Goal: Task Accomplishment & Management: Manage account settings

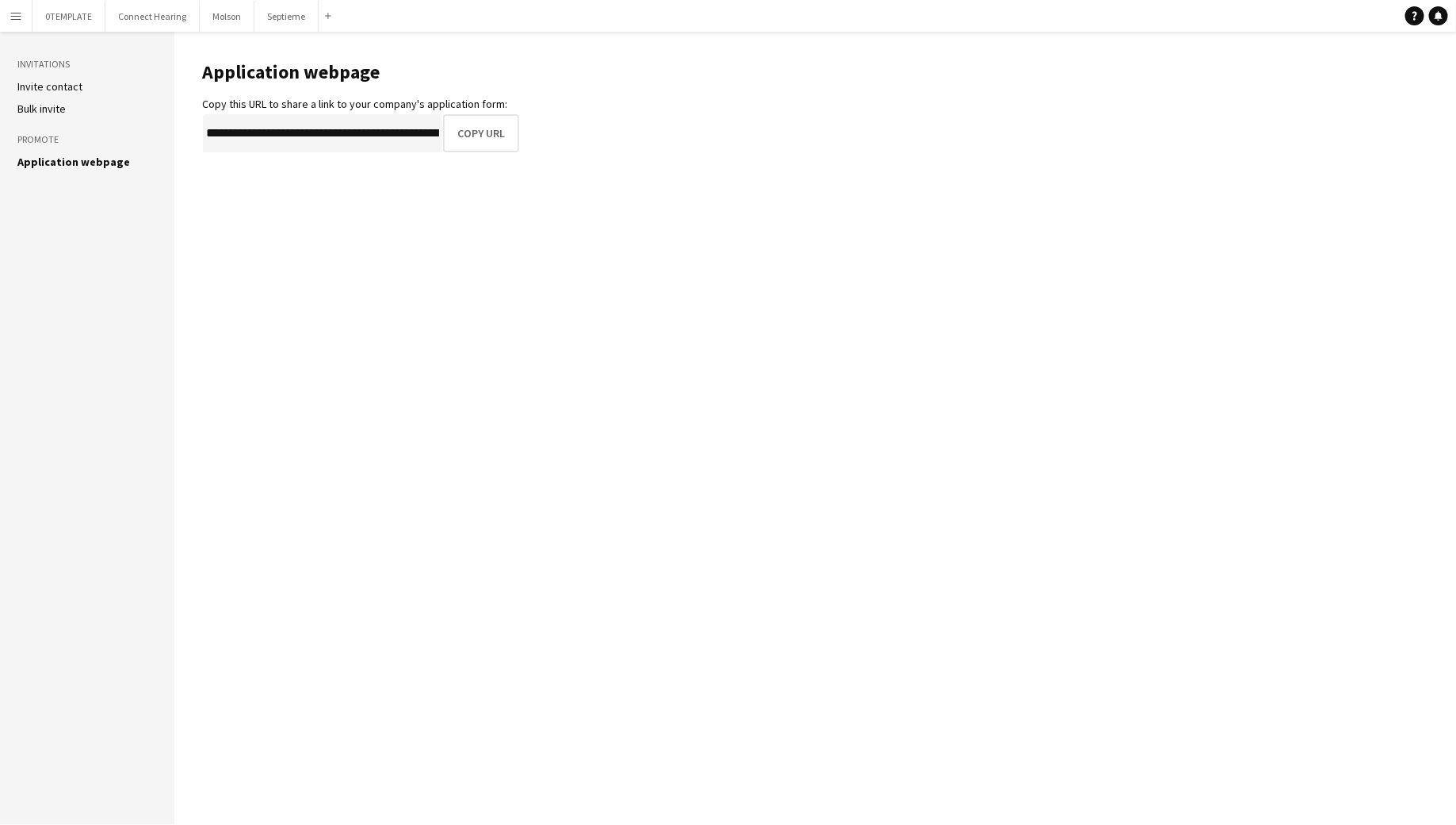
click at [14, 14] on app-icon "Menu" at bounding box center [15, 15] width 13 height 13
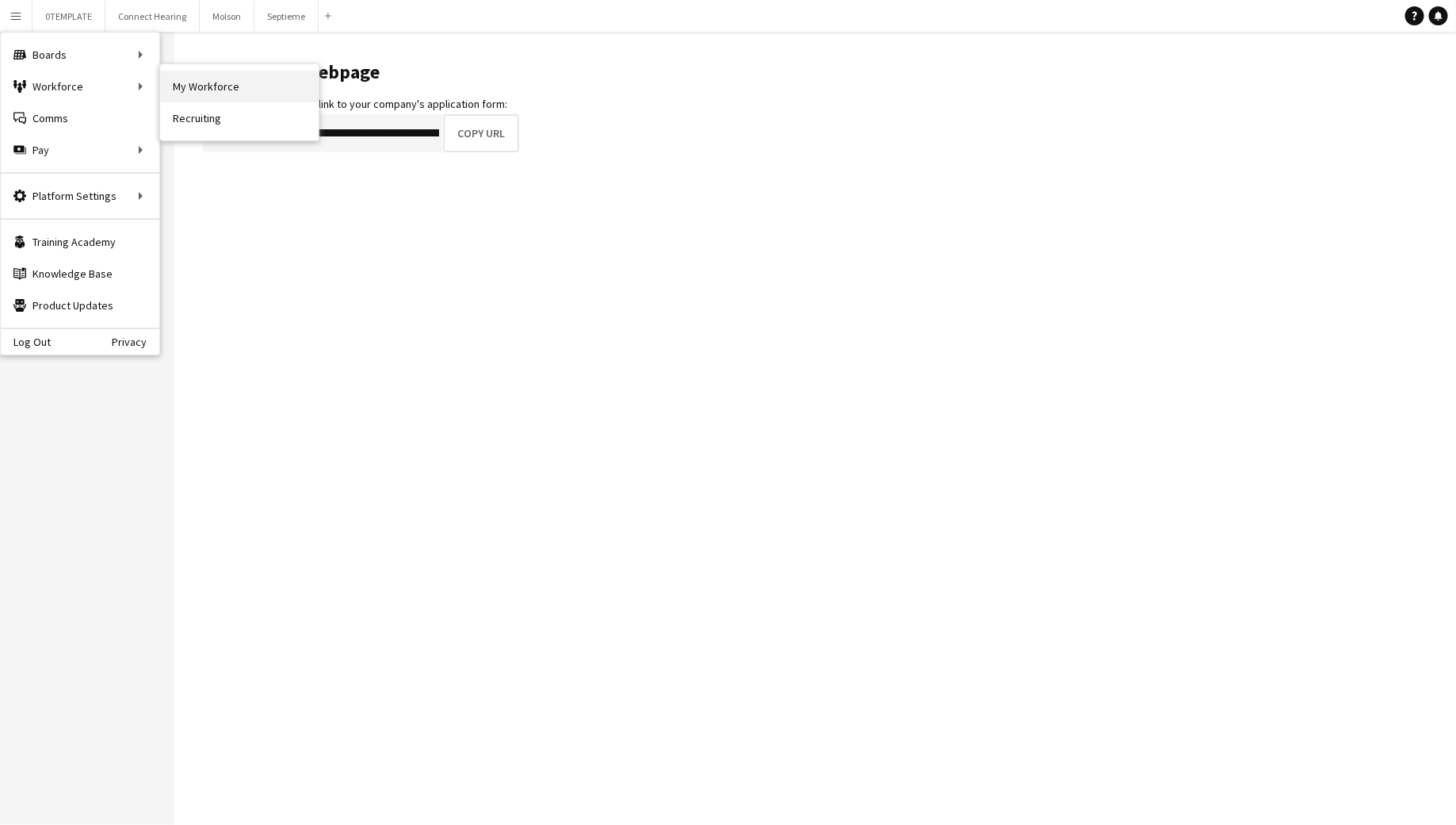
click at [205, 86] on link "My Workforce" at bounding box center [239, 86] width 158 height 32
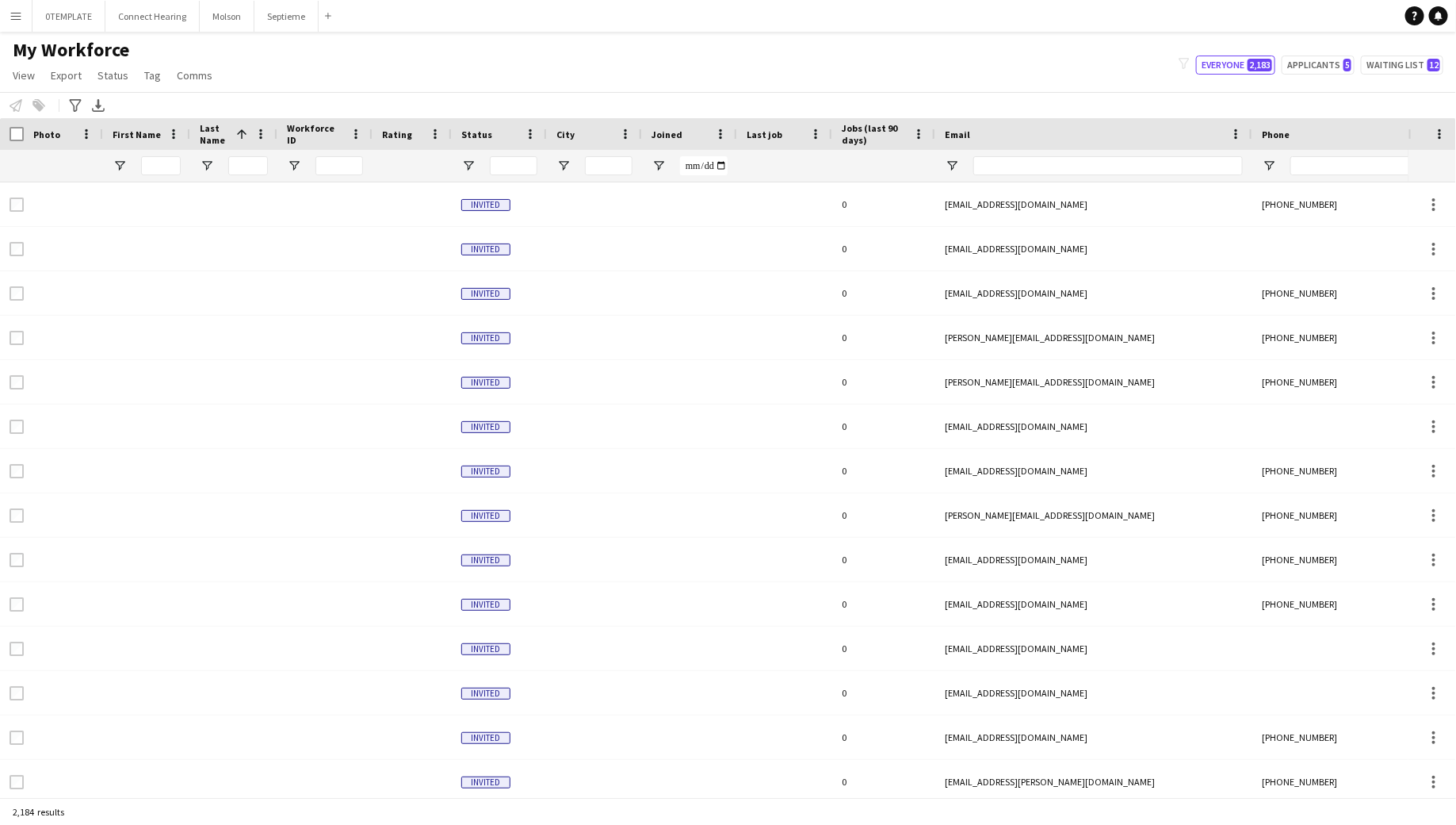
click at [15, 5] on button "Menu" at bounding box center [15, 15] width 32 height 32
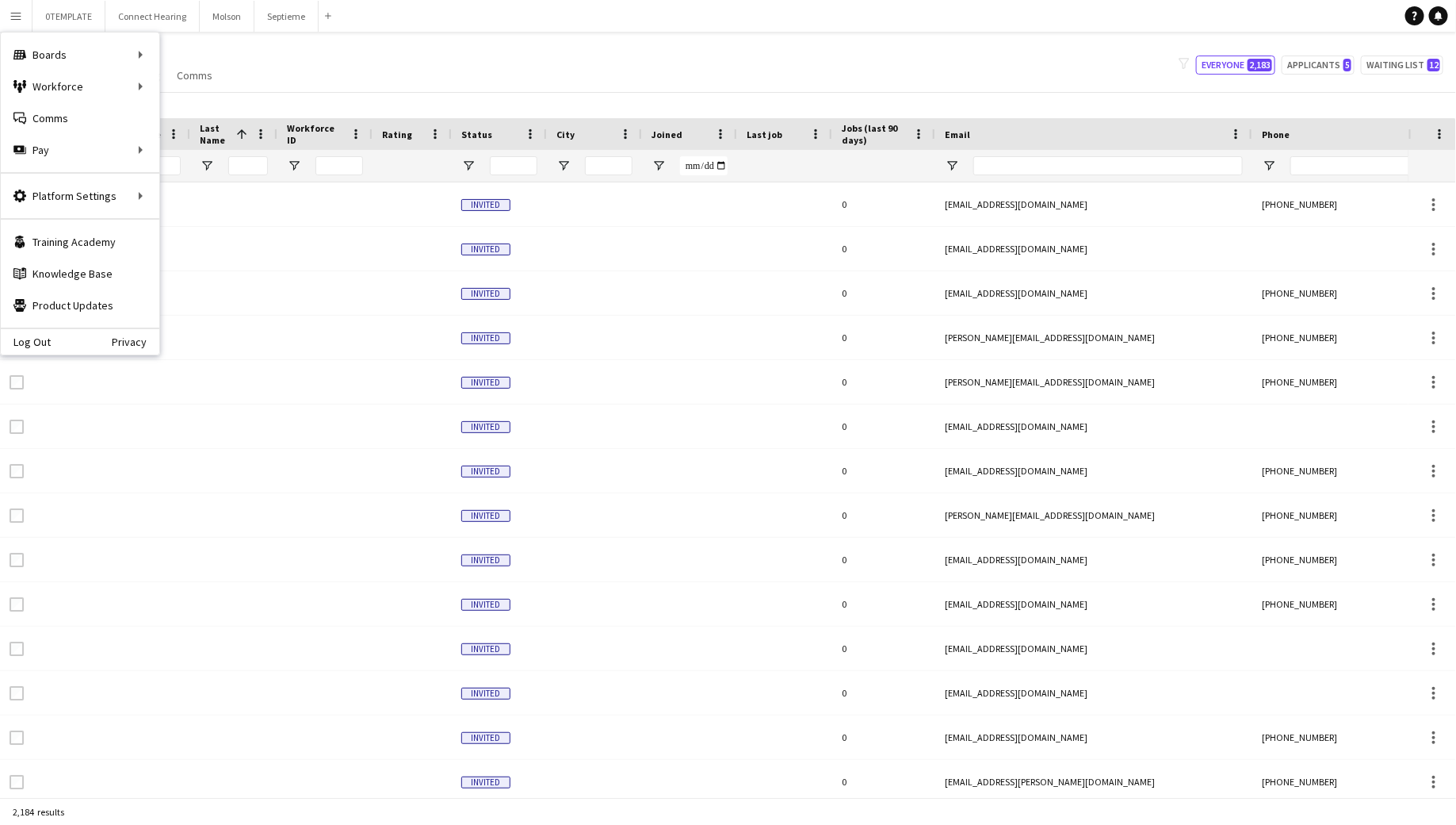
click at [360, 87] on div "My Workforce View Views Default view New view Update view Delete view Edit name…" at bounding box center [728, 65] width 1456 height 54
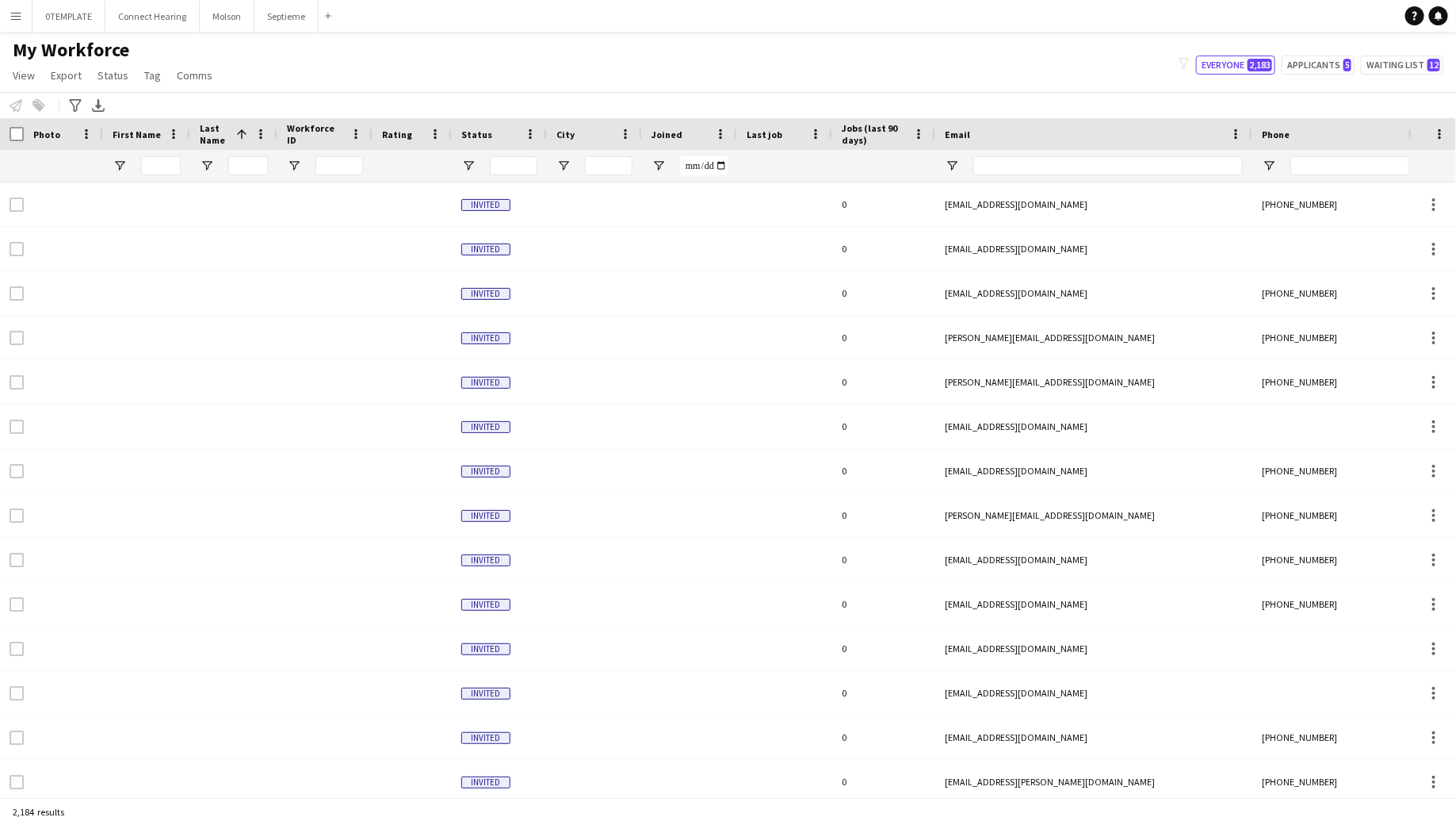
click at [27, 9] on button "Menu" at bounding box center [15, 15] width 32 height 32
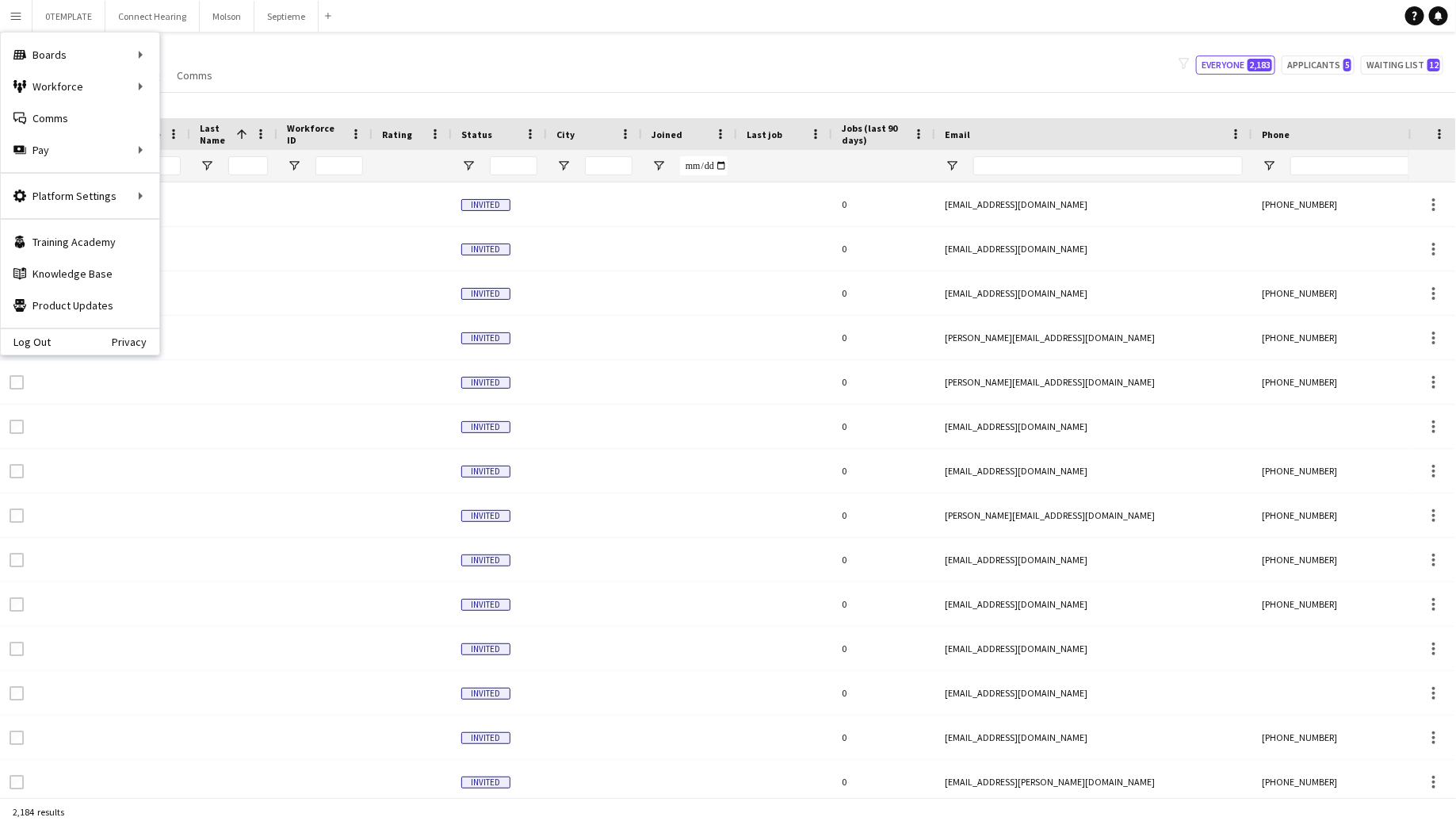
click at [417, 62] on div "My Workforce View Views Default view New view Update view Delete view Edit name…" at bounding box center [728, 65] width 1456 height 54
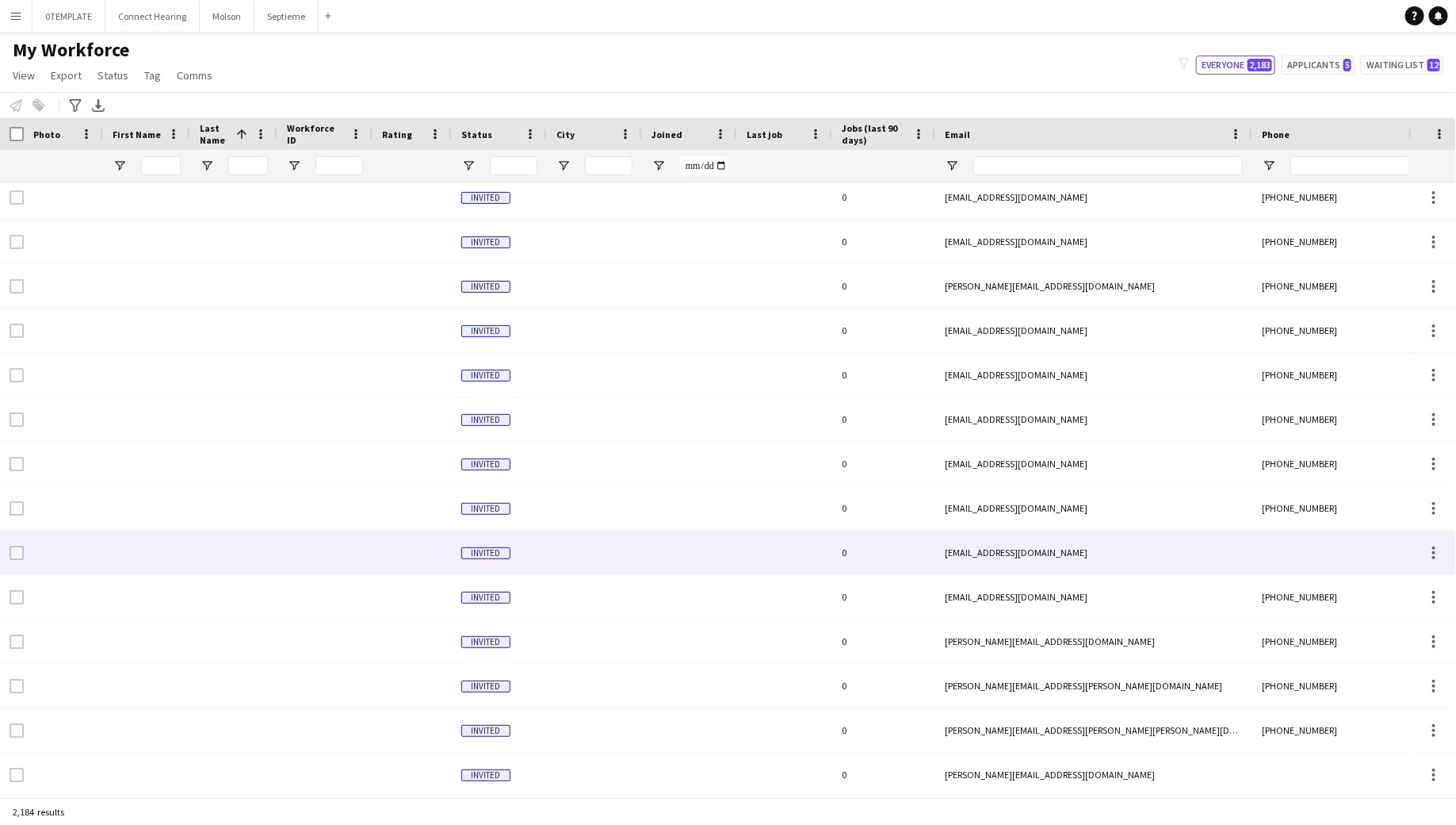
scroll to position [3375, 0]
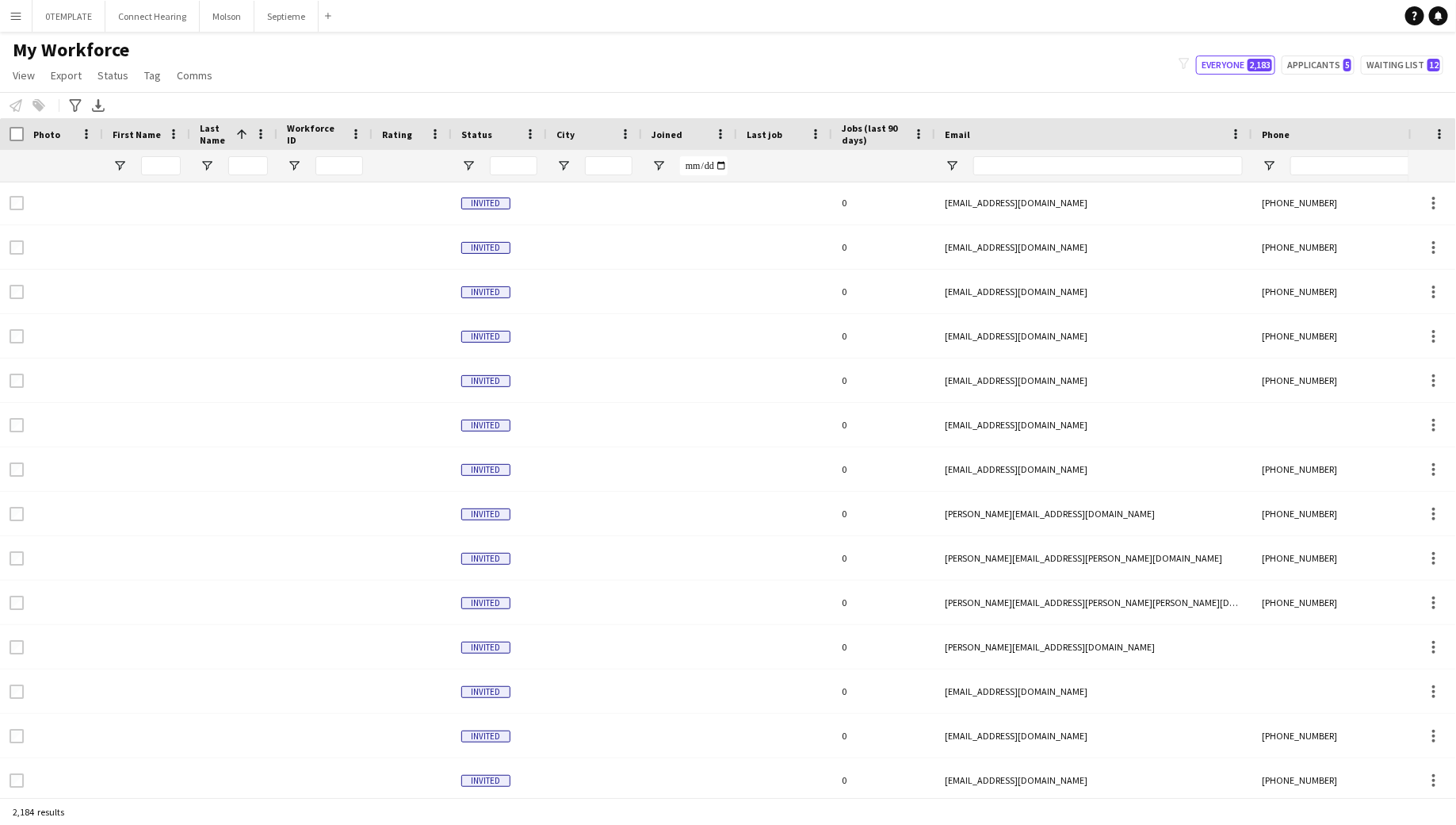
click at [487, 175] on div at bounding box center [499, 166] width 95 height 32
click at [473, 168] on span "Open Filter Menu" at bounding box center [468, 166] width 15 height 15
click at [20, 12] on app-icon "Menu" at bounding box center [15, 15] width 13 height 13
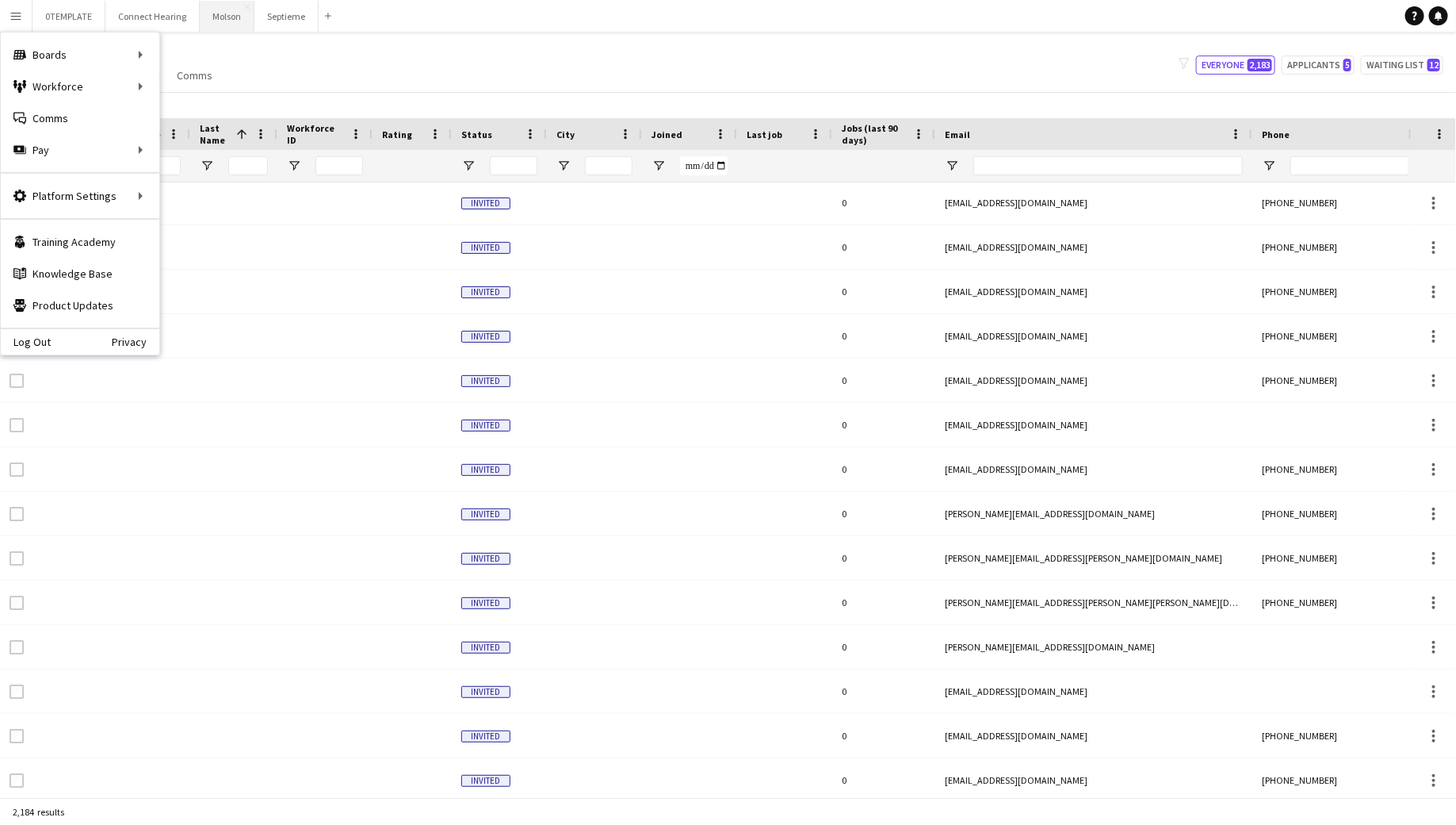
click at [211, 15] on button "Molson Close" at bounding box center [227, 16] width 55 height 31
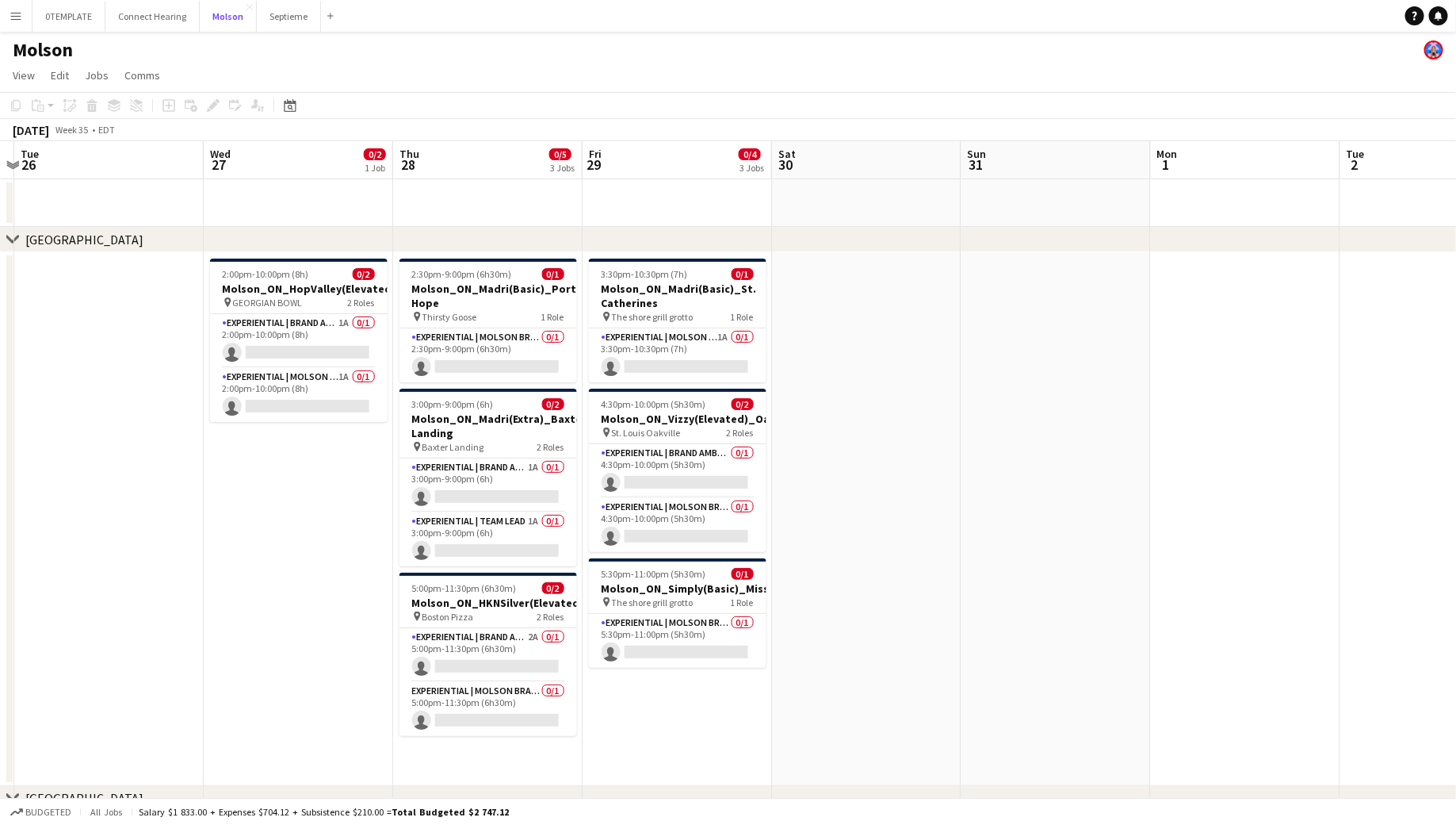
scroll to position [0, 558]
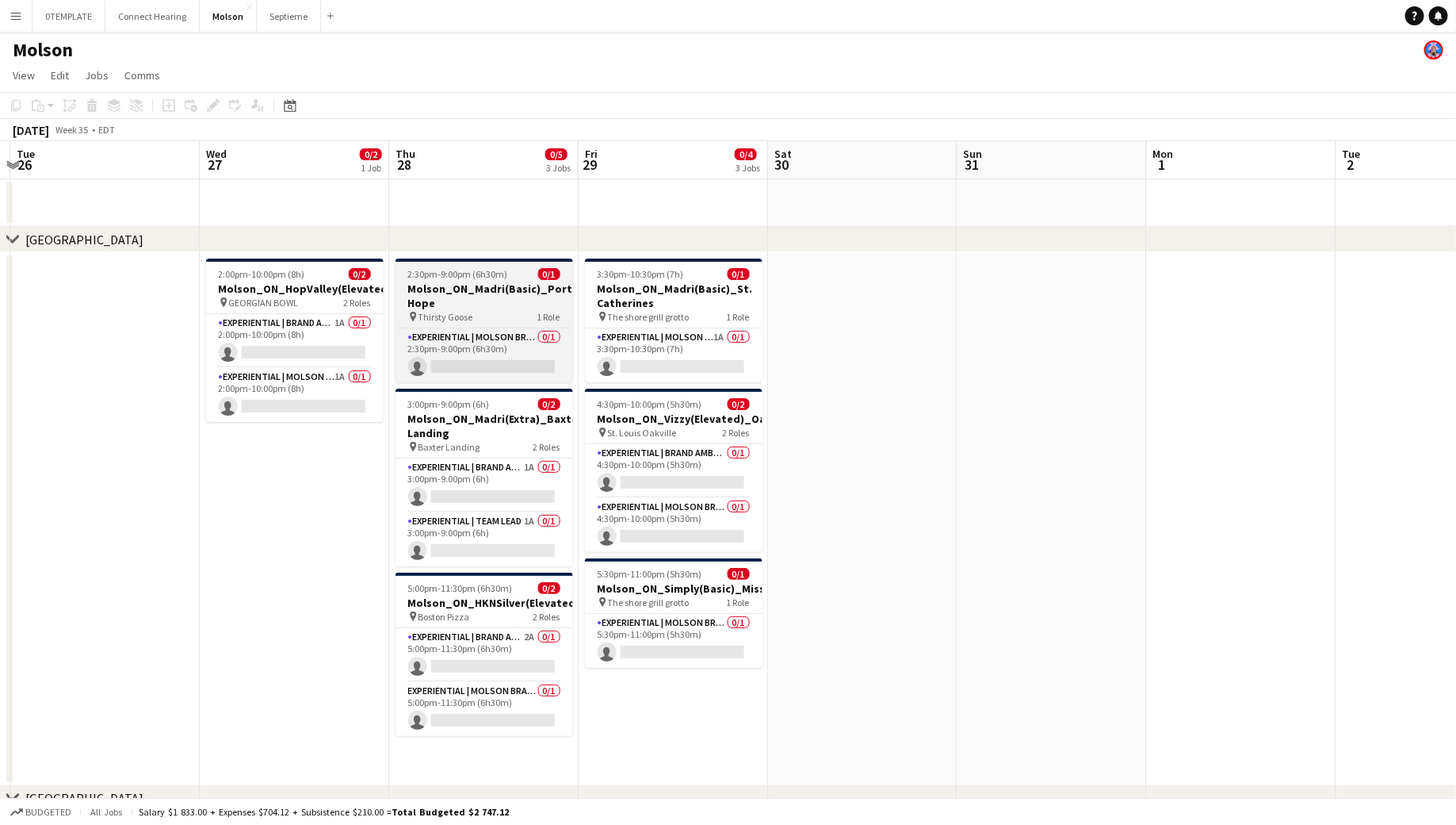
click at [486, 272] on span "2:30pm-9:00pm (6h30m)" at bounding box center [458, 274] width 100 height 12
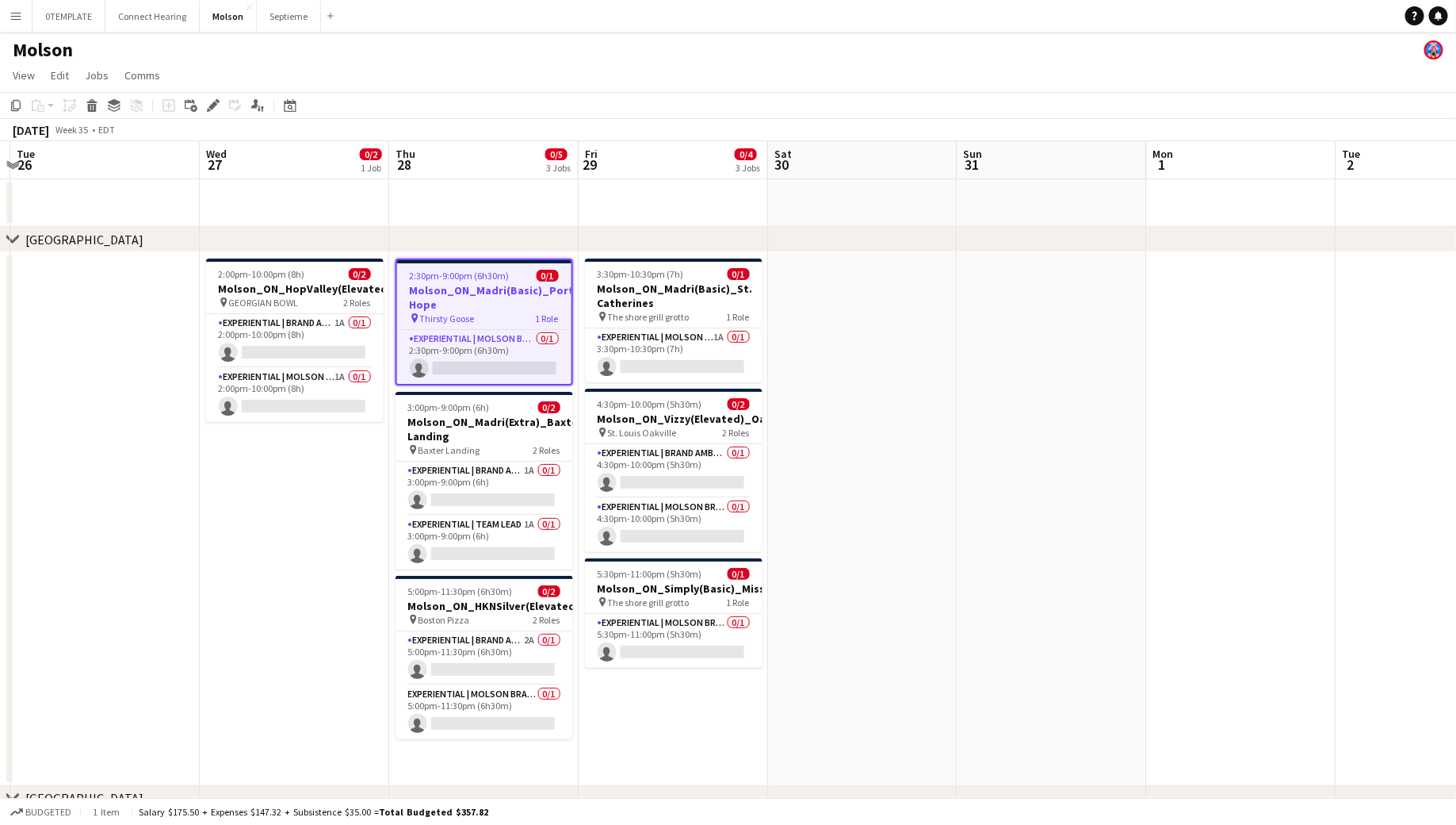
click at [549, 272] on span "0/1" at bounding box center [547, 275] width 22 height 12
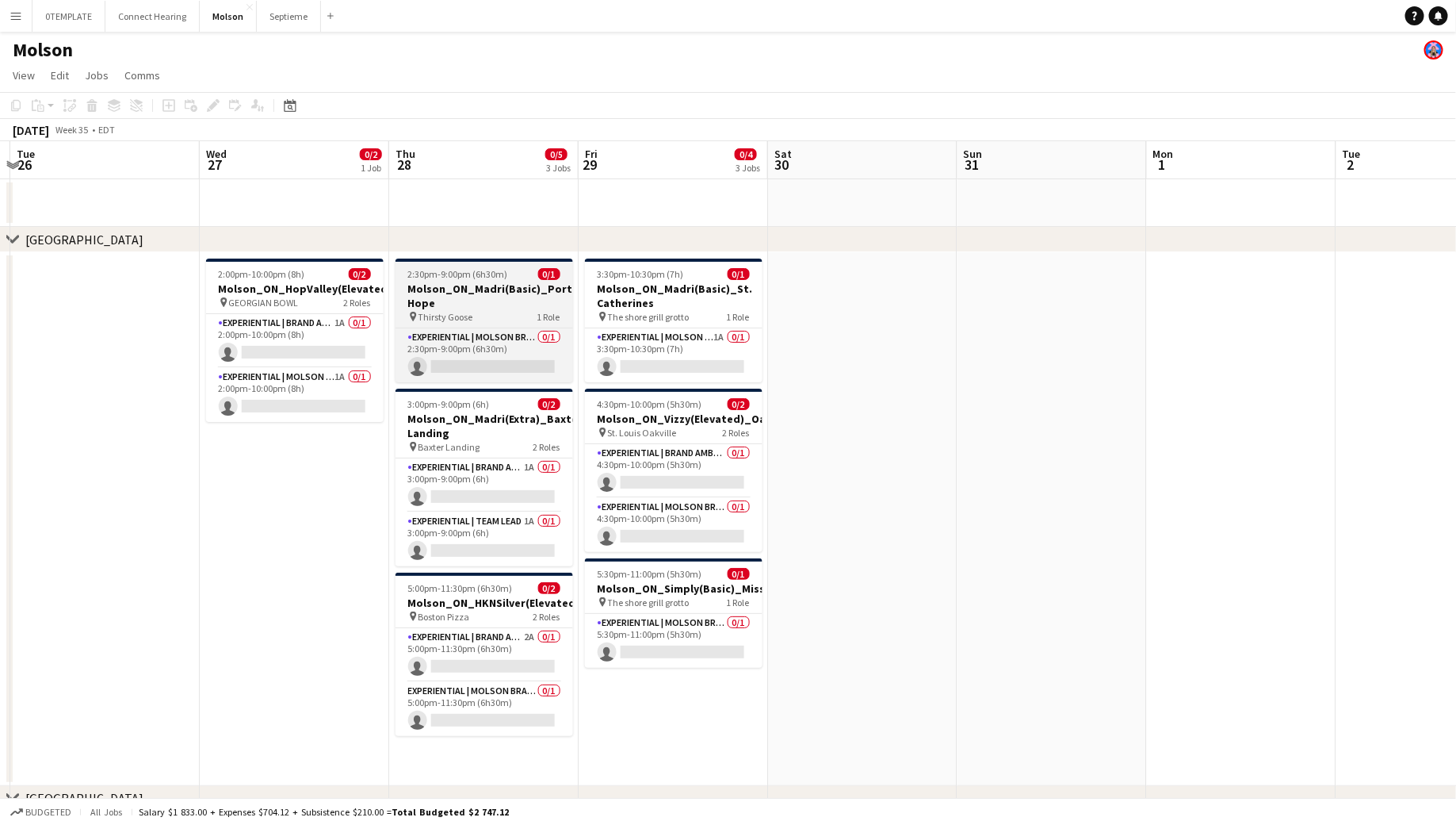
click at [549, 273] on span "0/1" at bounding box center [549, 274] width 22 height 12
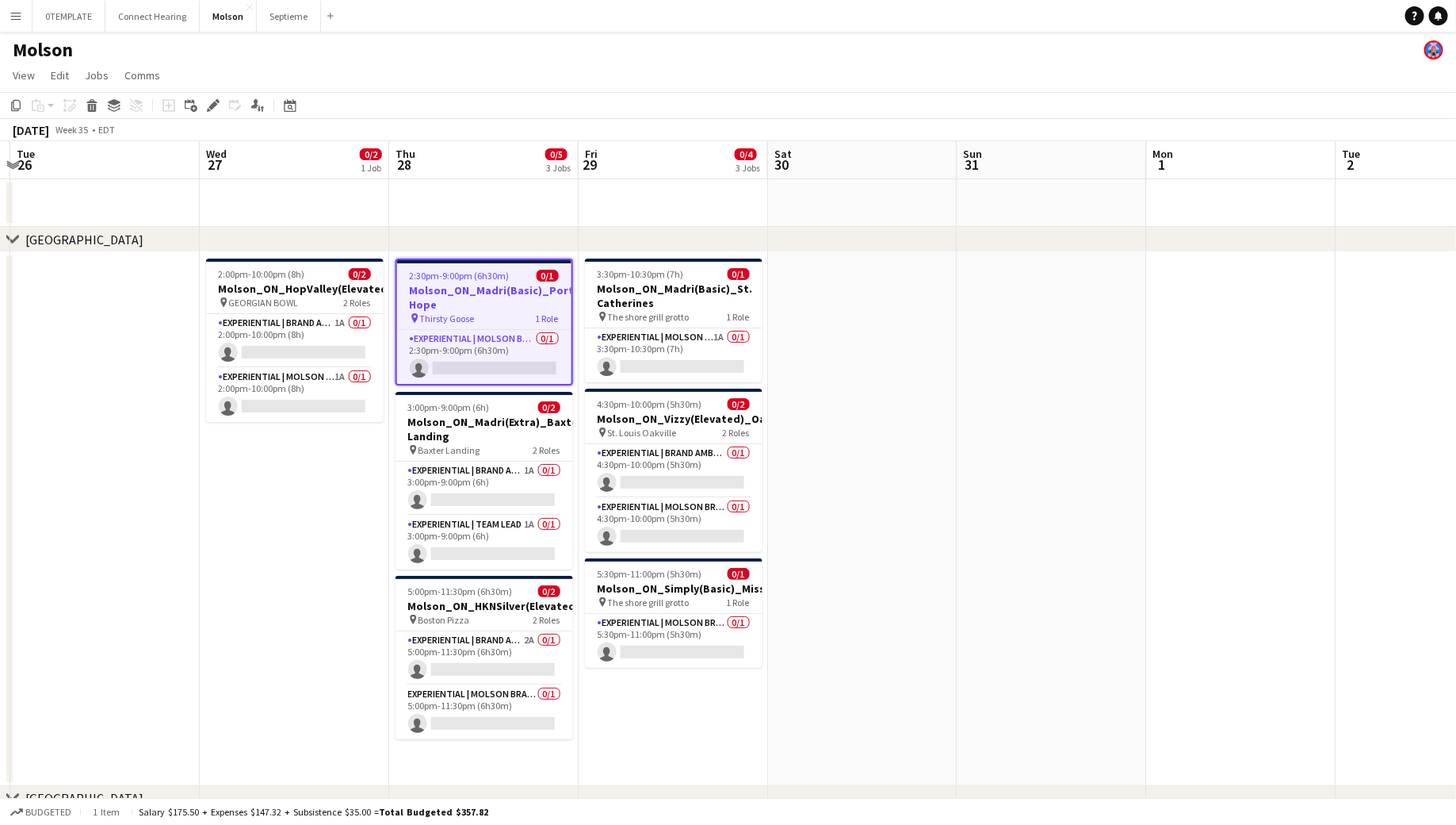
click at [547, 316] on span "1 Role" at bounding box center [547, 317] width 23 height 12
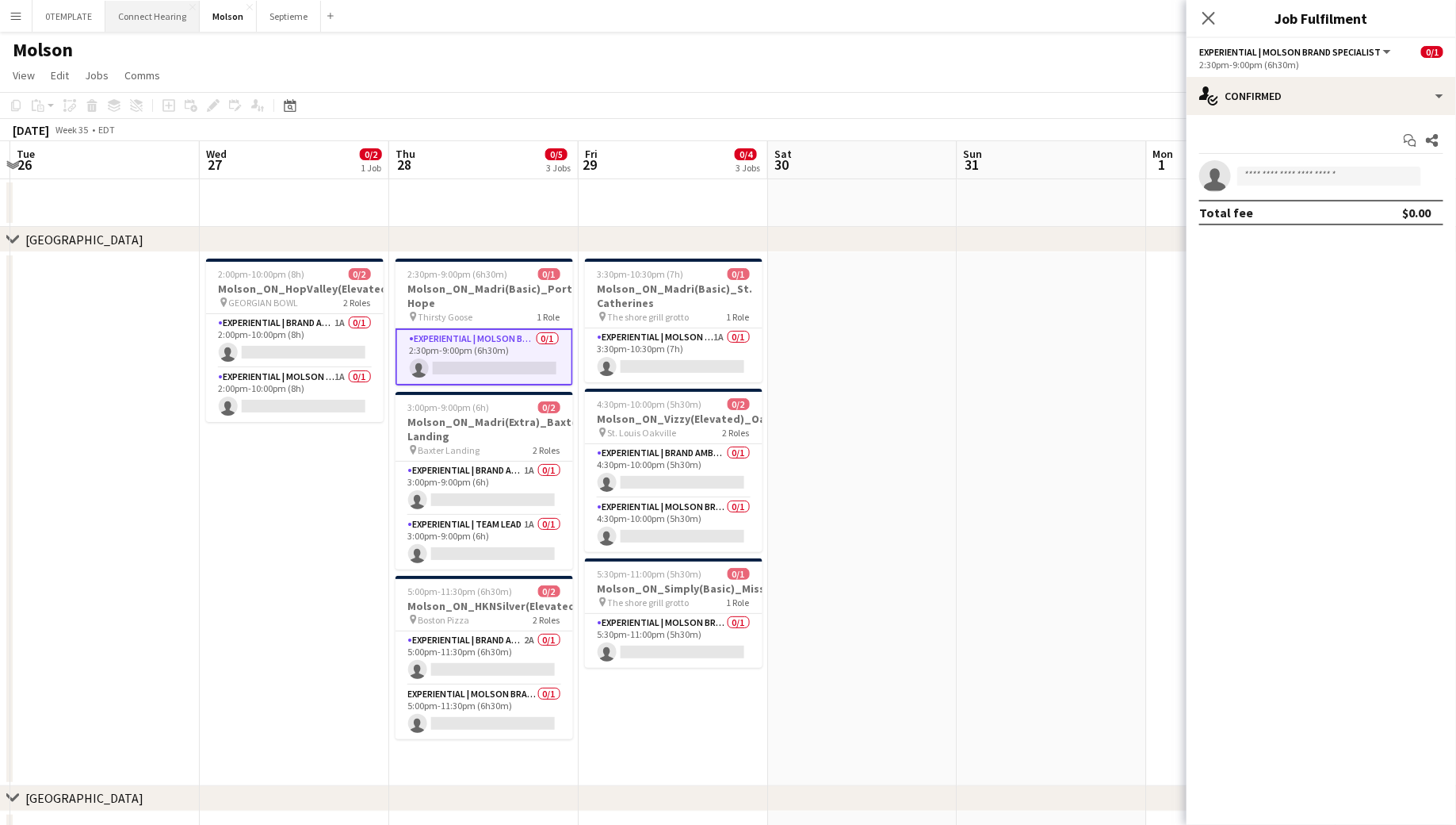
click at [148, 25] on button "Connect Hearing Close" at bounding box center [153, 16] width 95 height 31
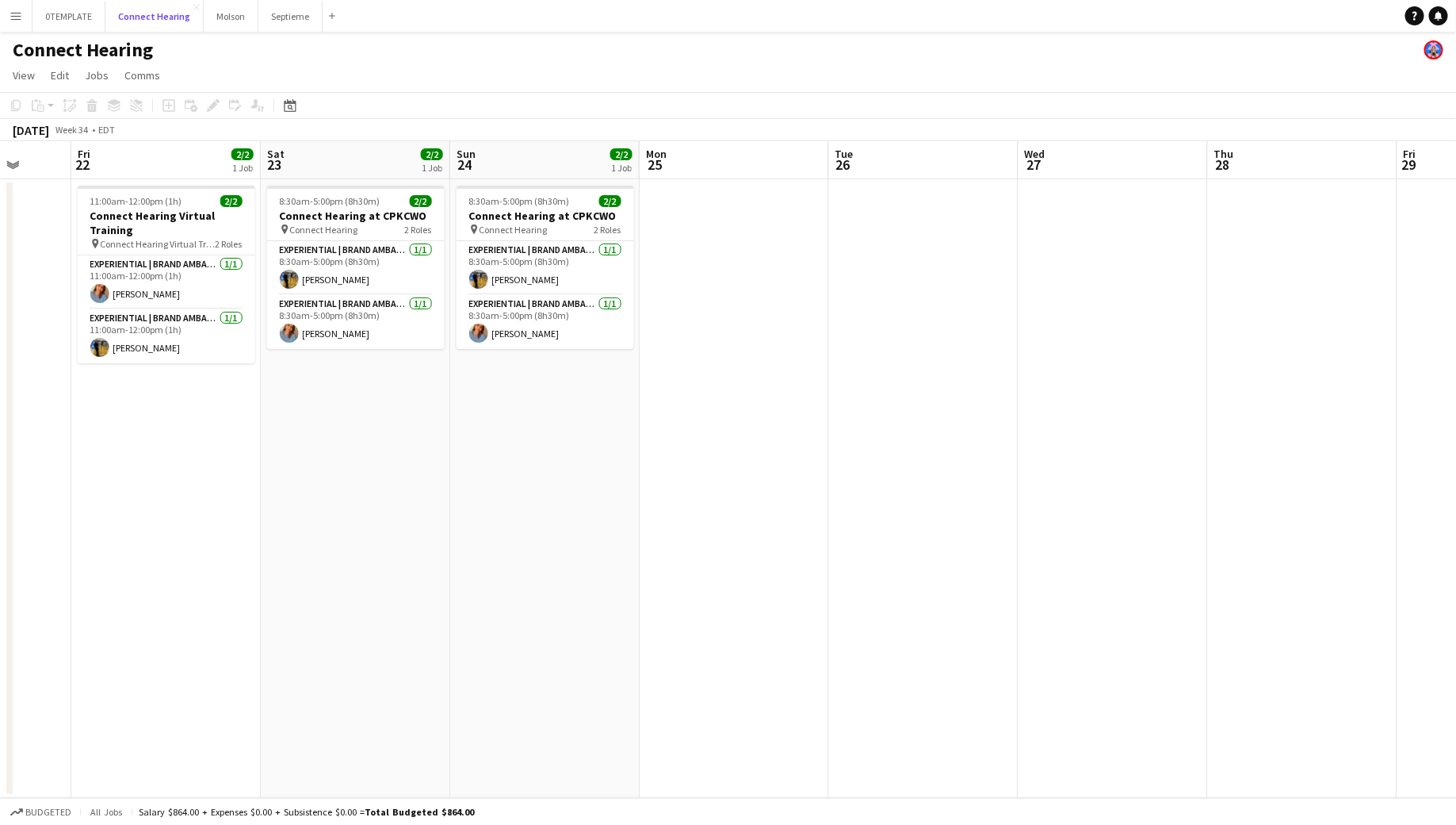
scroll to position [0, 503]
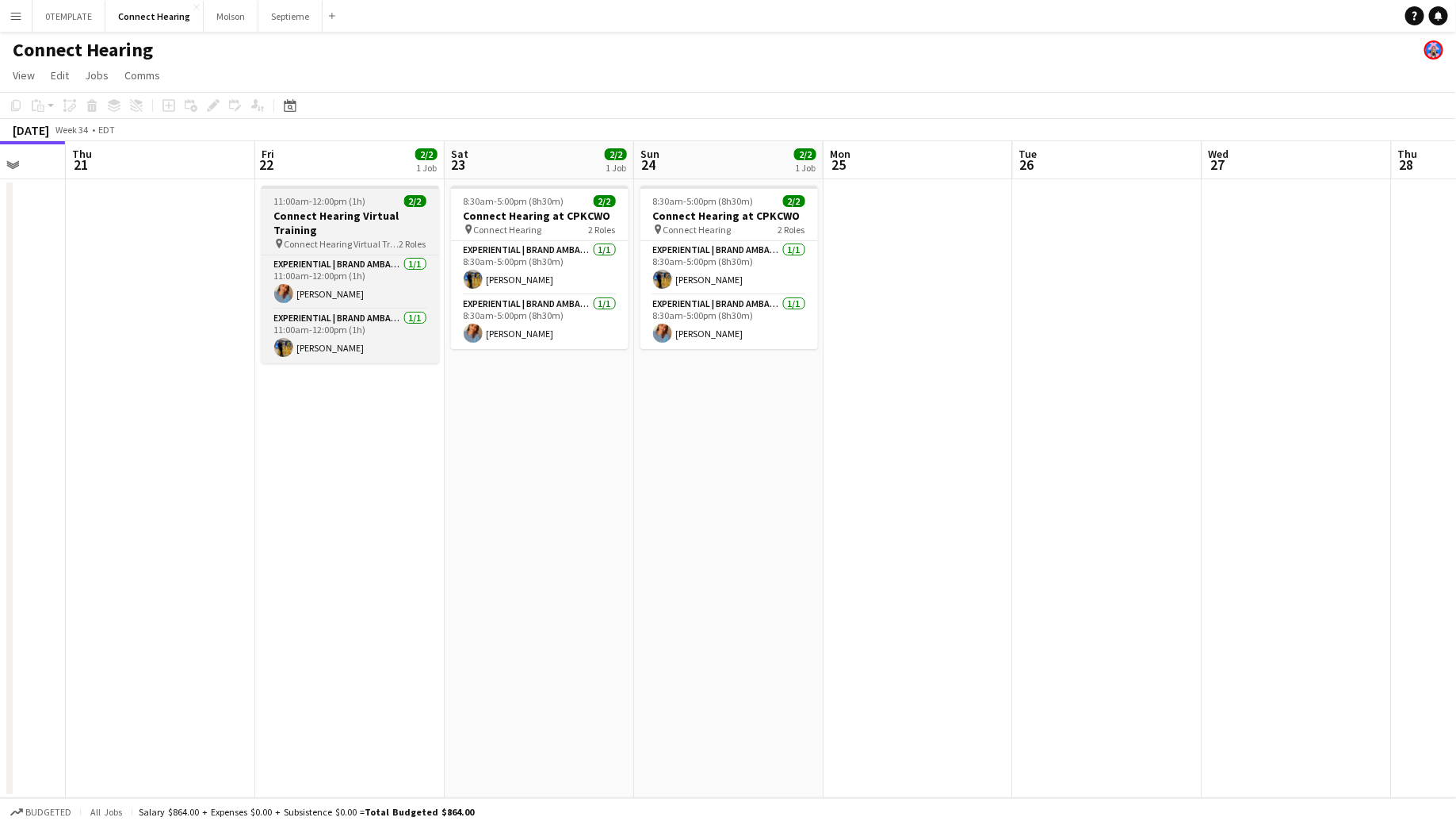
click at [416, 243] on span "2 Roles" at bounding box center [413, 243] width 27 height 12
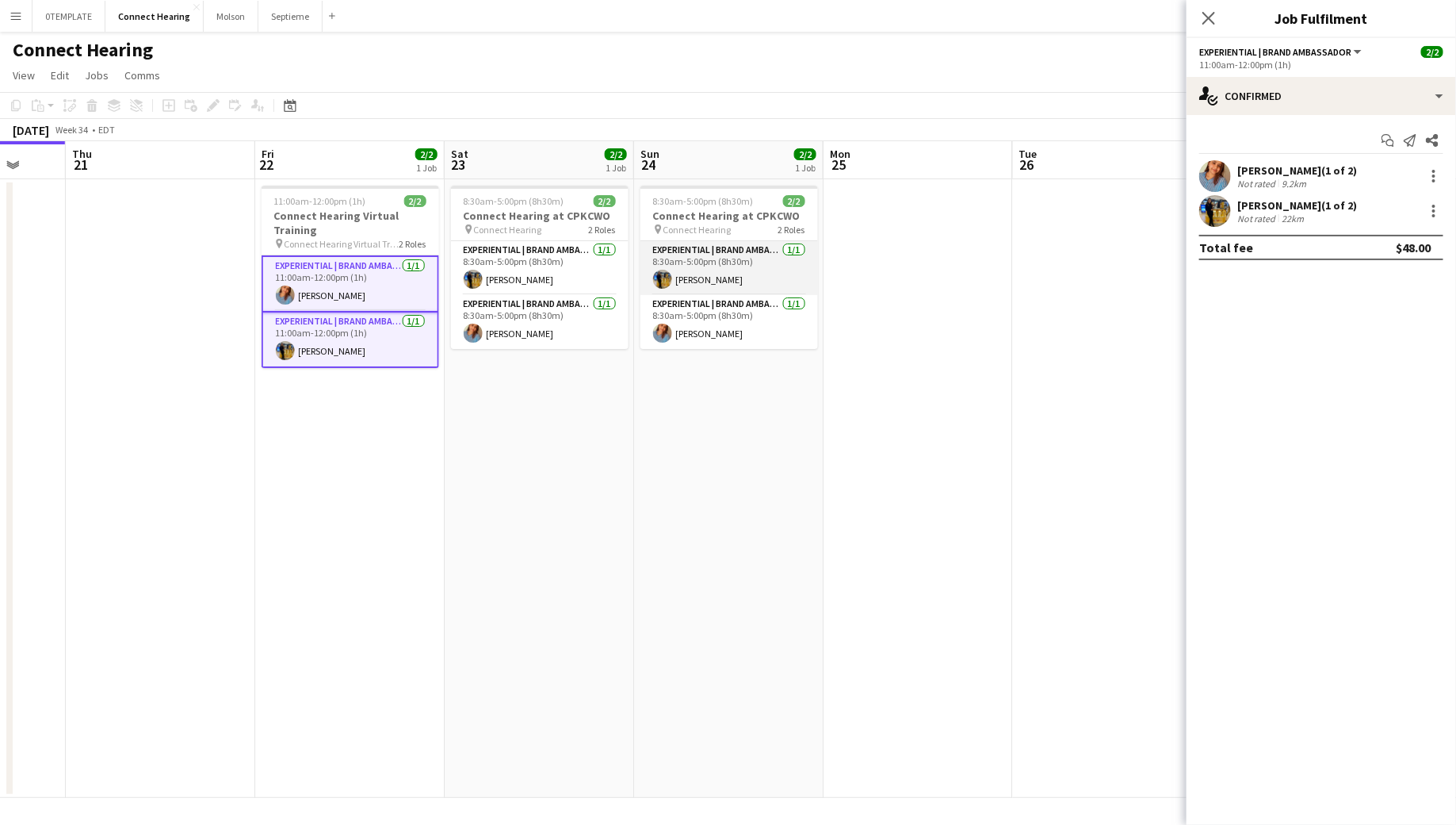
click at [770, 262] on app-card-role "Experiential | Brand Ambassador [DATE] 8:30am-5:00pm (8h30m) [PERSON_NAME]" at bounding box center [728, 267] width 177 height 54
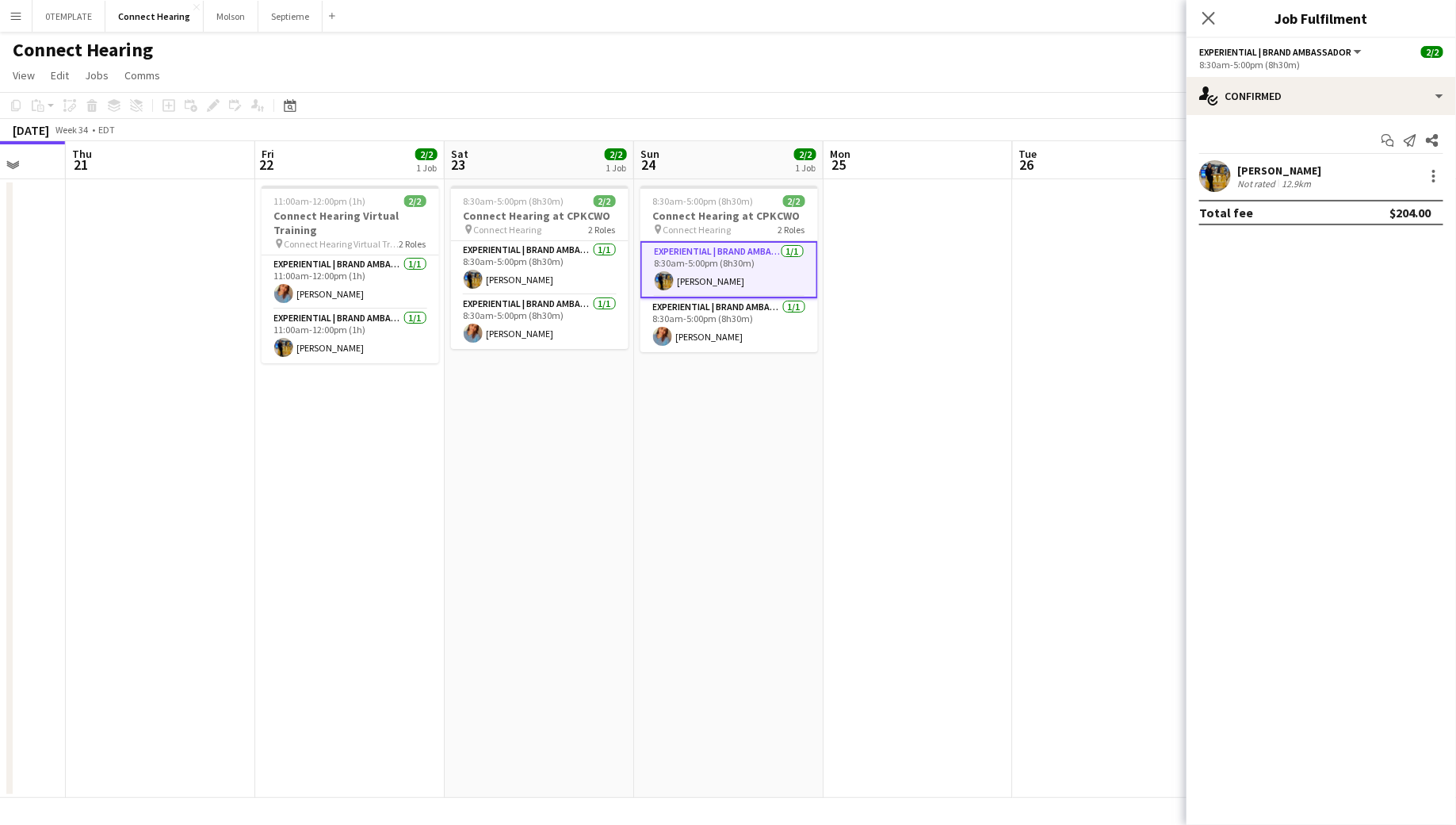
click at [788, 257] on app-card-role "Experiential | Brand Ambassador [DATE] 8:30am-5:00pm (8h30m) [PERSON_NAME]" at bounding box center [728, 269] width 177 height 57
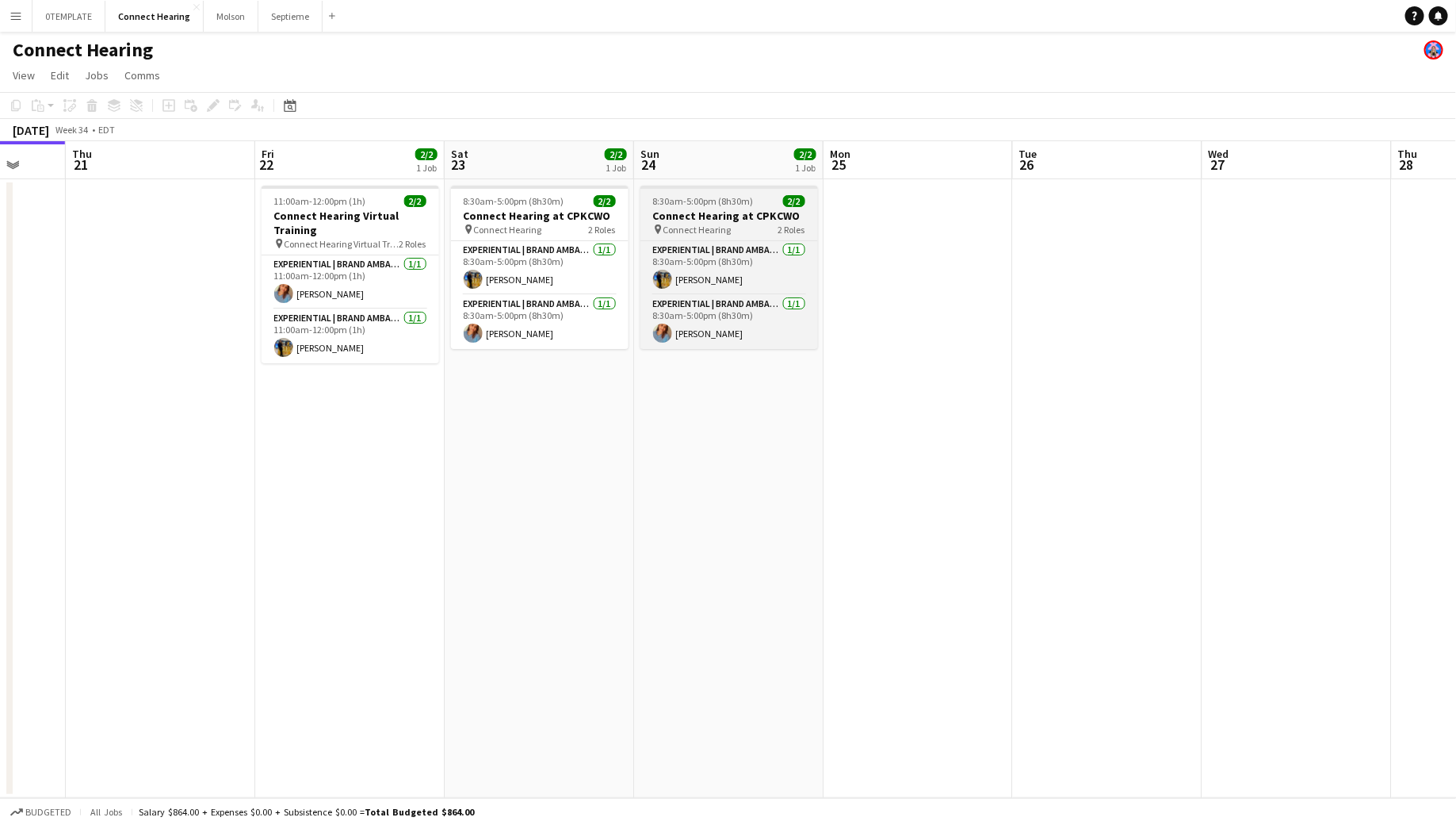
click at [799, 205] on span "2/2" at bounding box center [794, 200] width 22 height 12
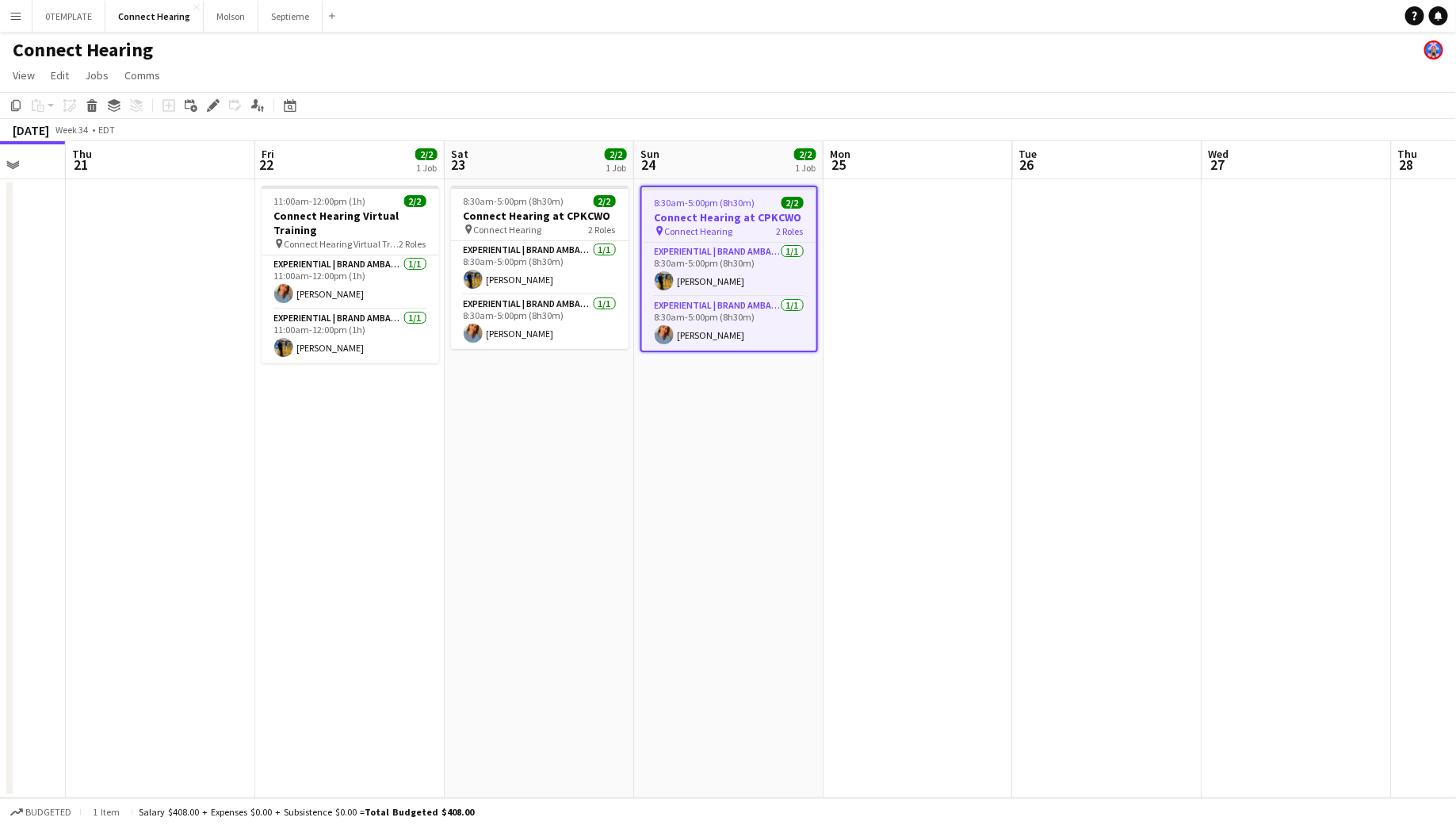
click at [794, 196] on span "2/2" at bounding box center [792, 202] width 22 height 12
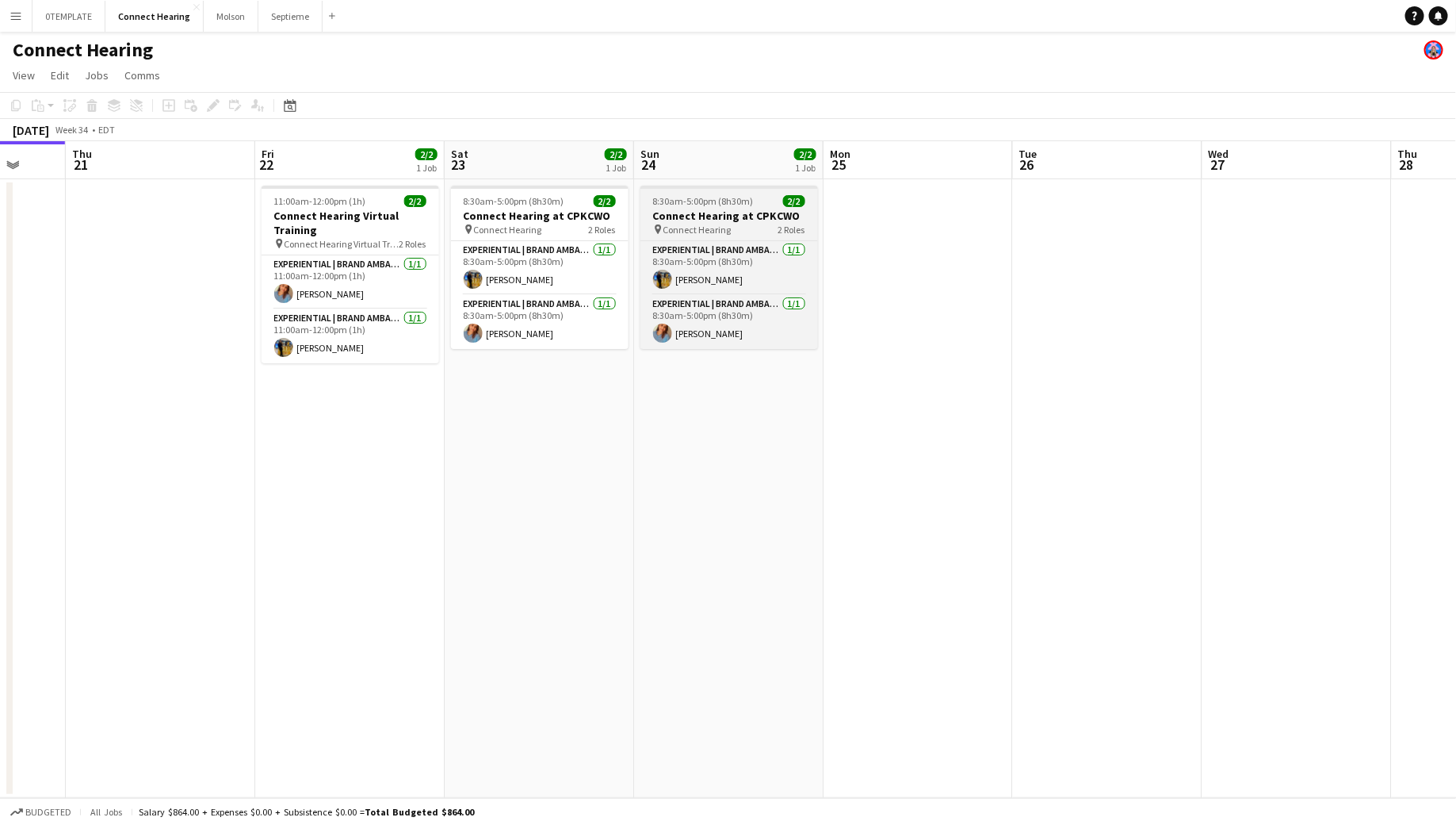
click at [794, 196] on span "2/2" at bounding box center [794, 200] width 22 height 12
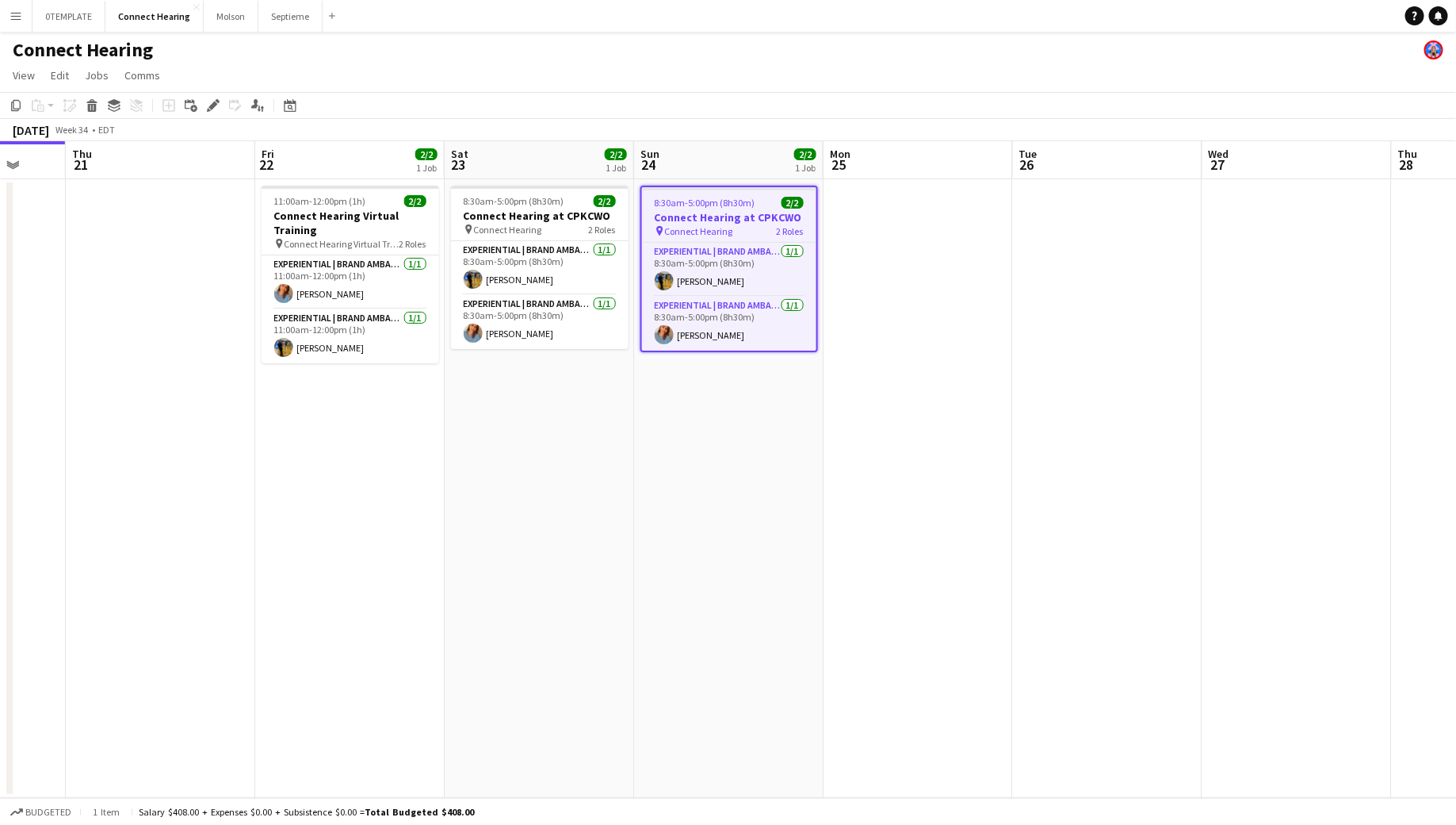
click at [804, 152] on span "2/2" at bounding box center [805, 154] width 22 height 12
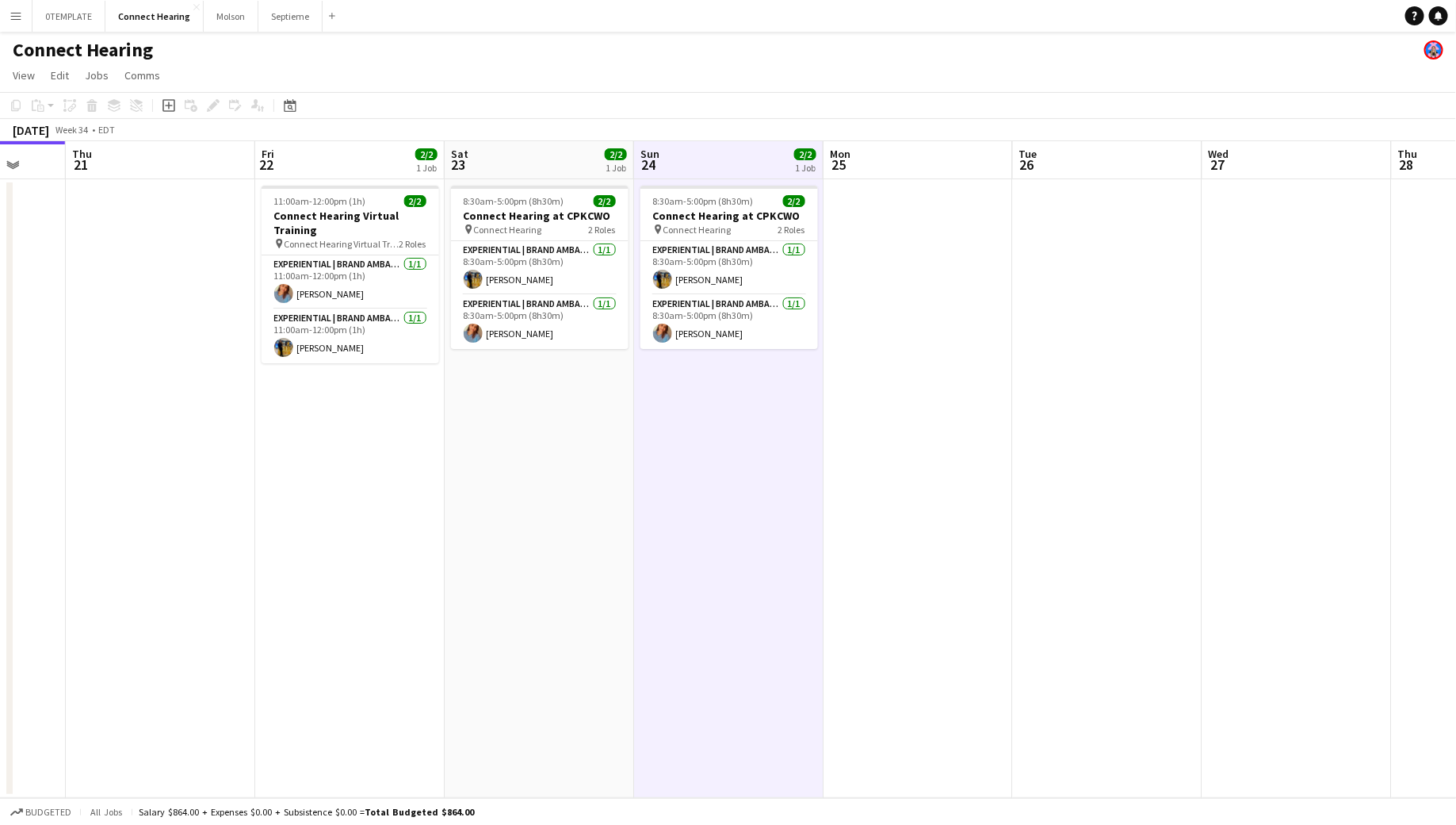
click at [804, 171] on div "1 Job" at bounding box center [805, 167] width 21 height 12
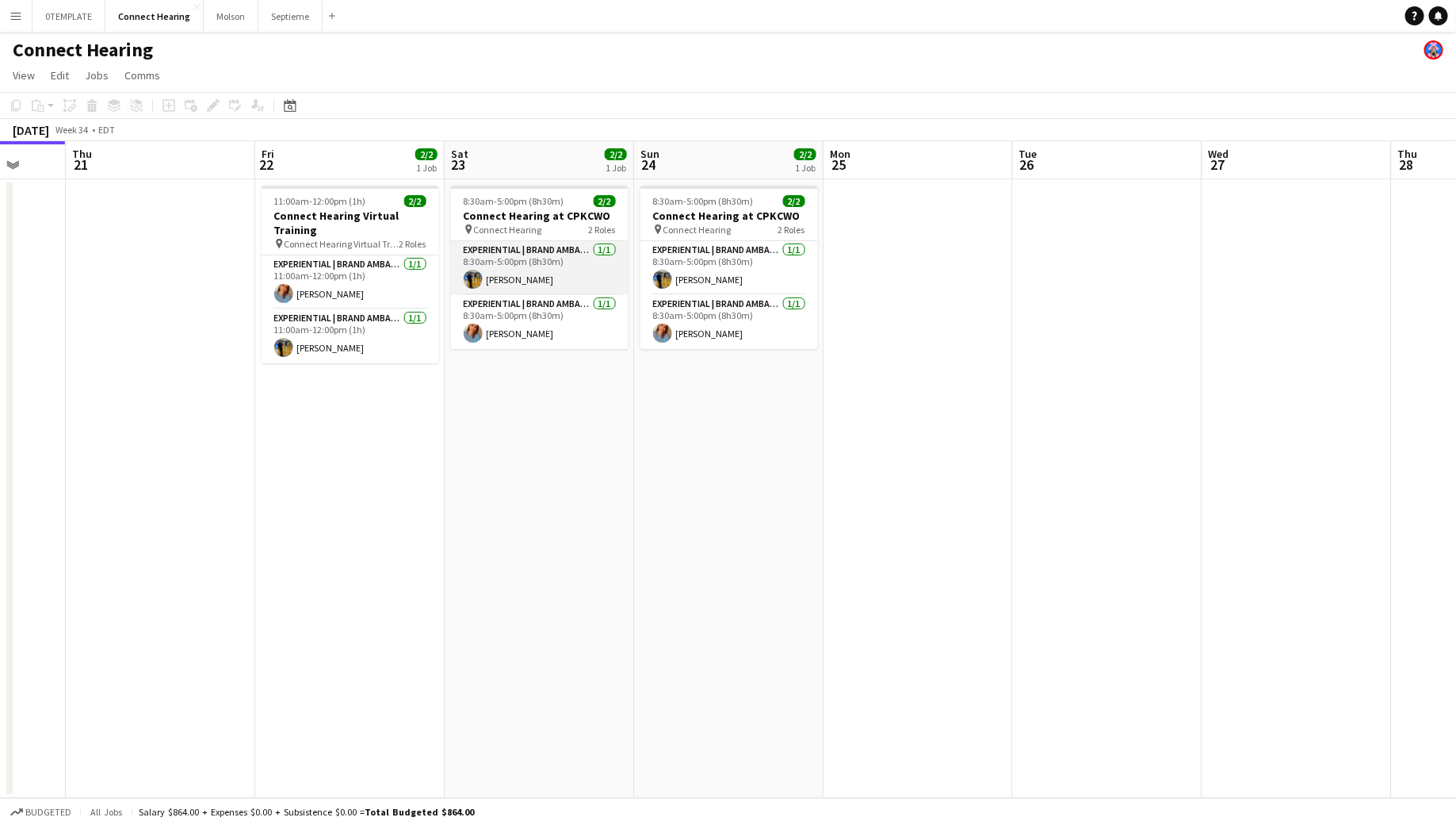
click at [558, 254] on app-card-role "Experiential | Brand Ambassador [DATE] 8:30am-5:00pm (8h30m) [PERSON_NAME]" at bounding box center [539, 267] width 177 height 54
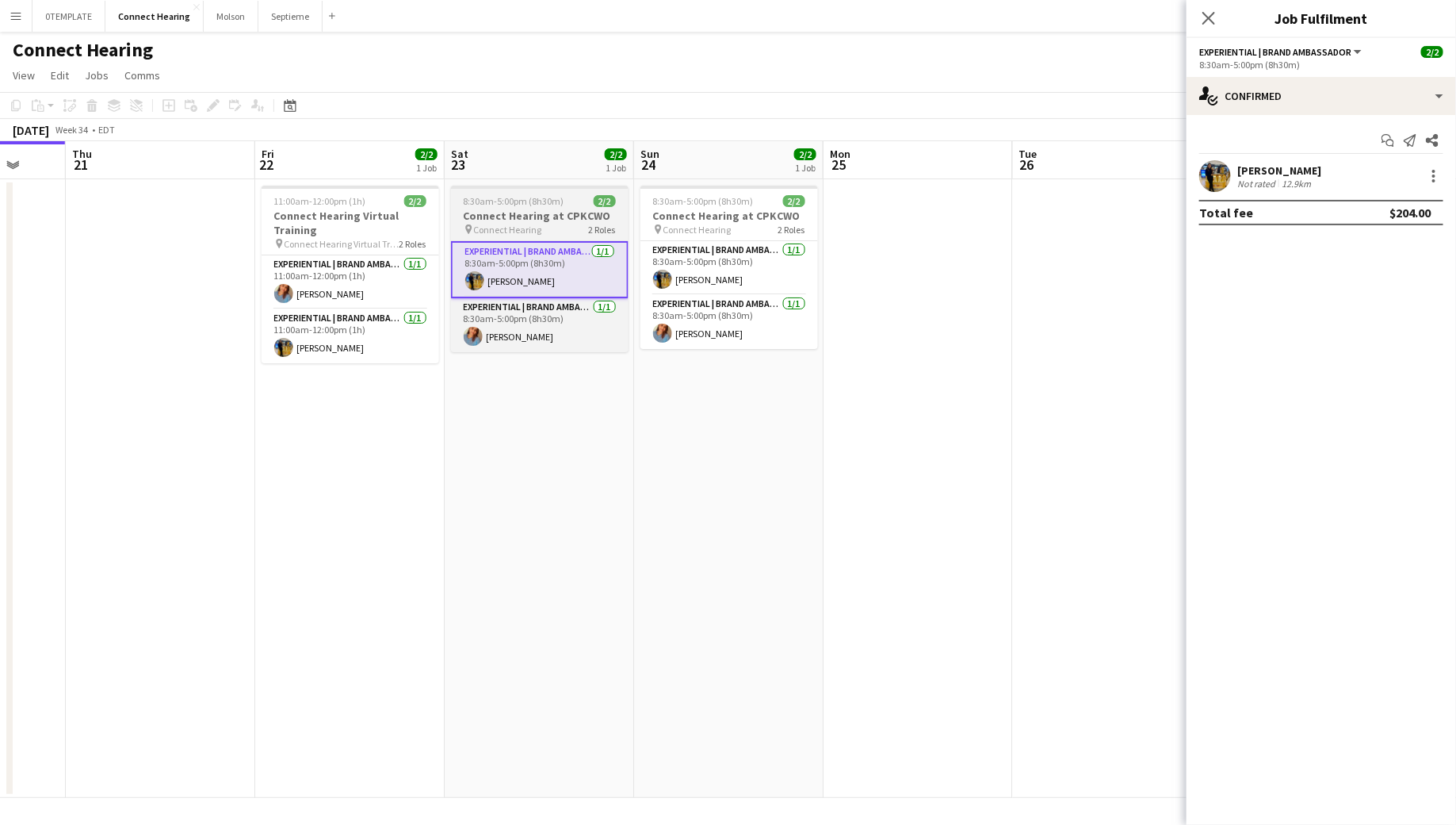
click at [547, 215] on h3 "Connect Hearing at CPKCWO" at bounding box center [539, 216] width 177 height 15
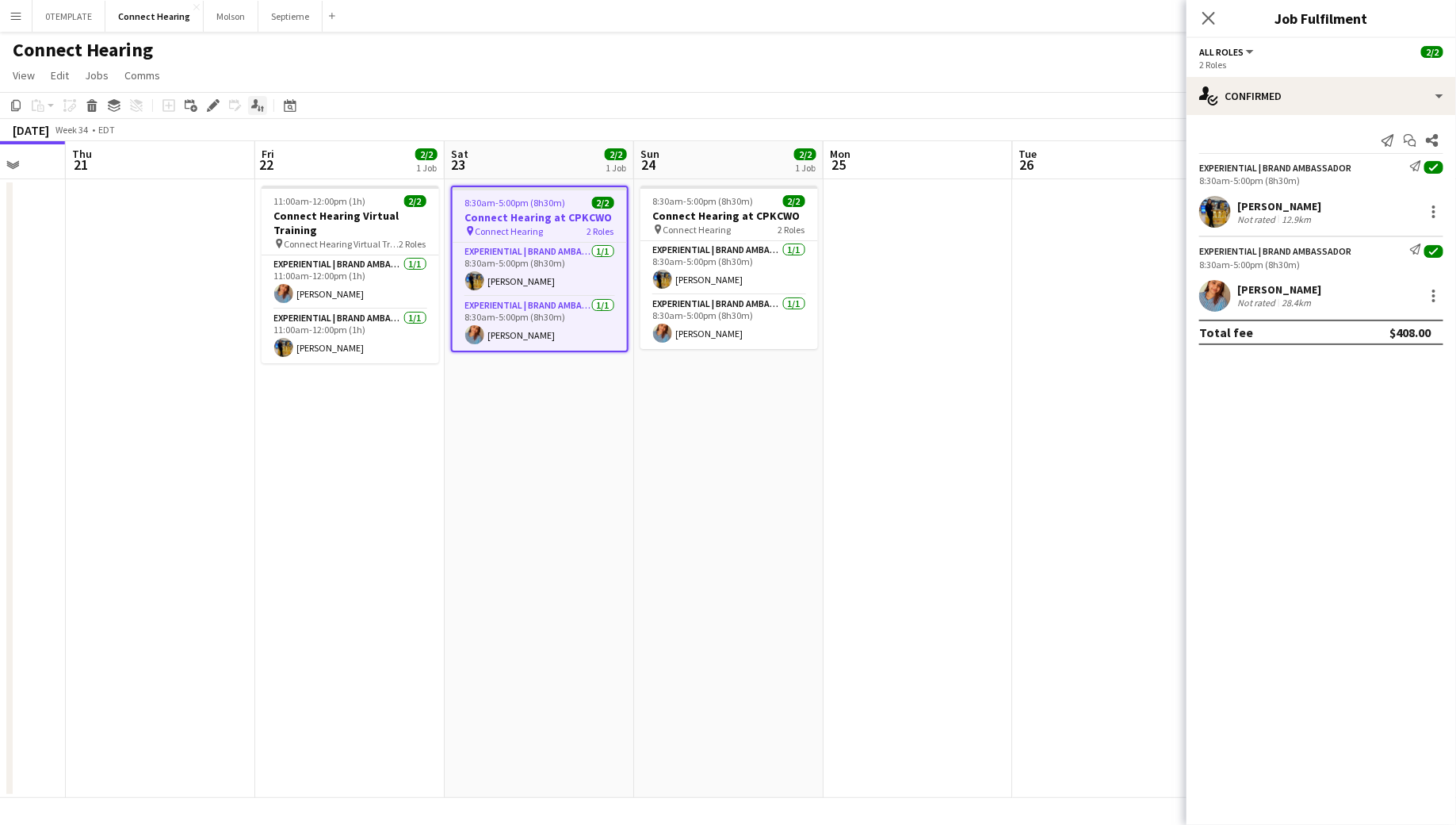
click at [256, 106] on icon at bounding box center [255, 104] width 7 height 9
click at [208, 174] on app-board-header-date "Thu 21" at bounding box center [160, 160] width 189 height 38
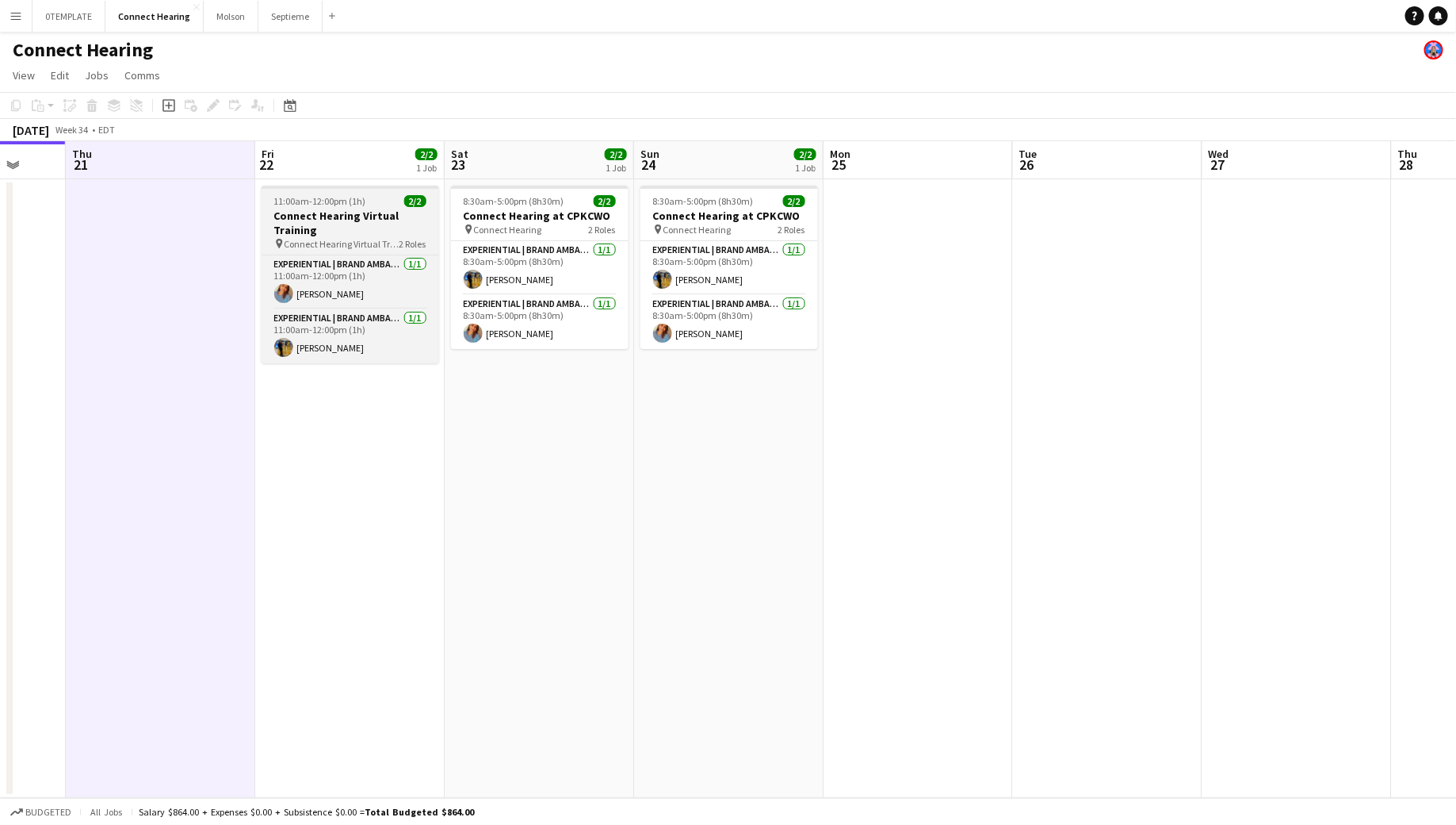
click at [357, 210] on h3 "Connect Hearing Virtual Training" at bounding box center [350, 222] width 177 height 28
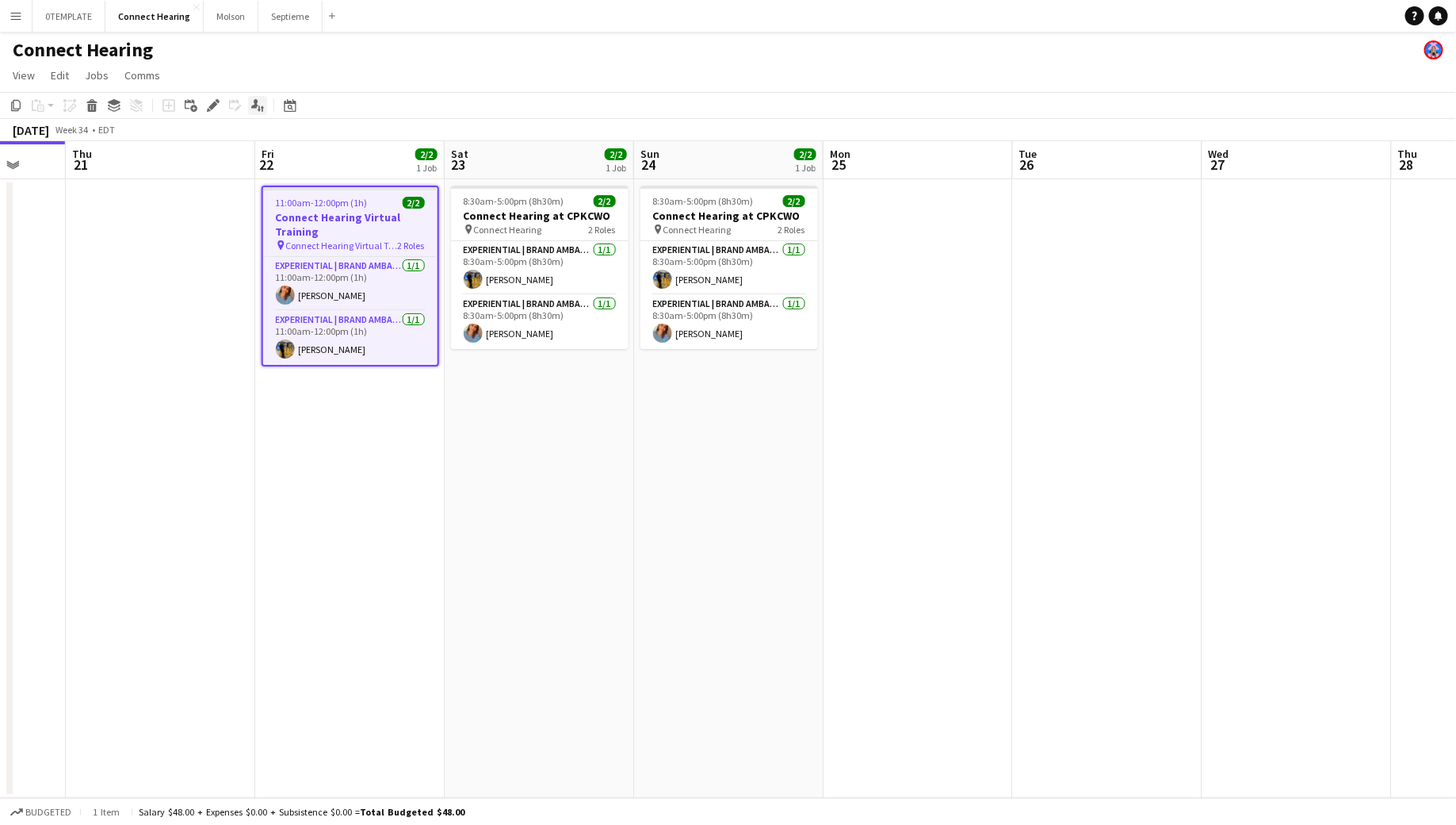
click at [263, 111] on icon "Applicants" at bounding box center [257, 106] width 13 height 13
